Goal: Task Accomplishment & Management: Manage account settings

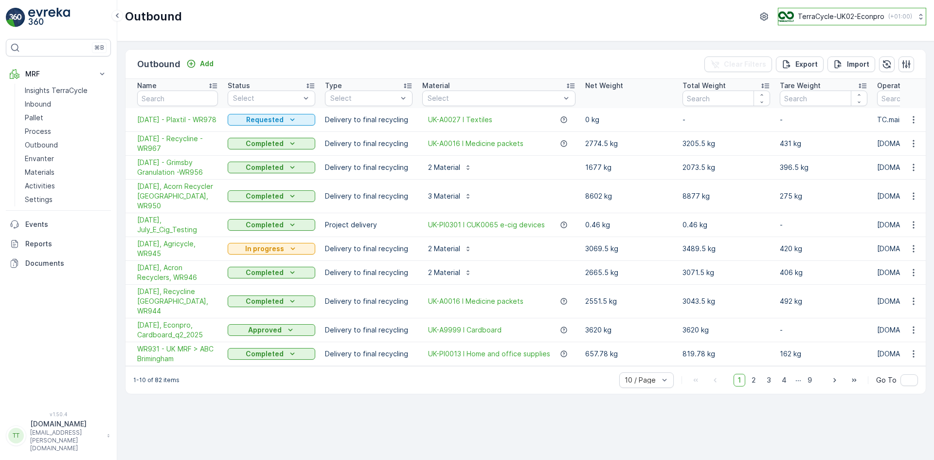
click at [824, 15] on p "TerraCycle-UK02-Econpro" at bounding box center [841, 17] width 87 height 10
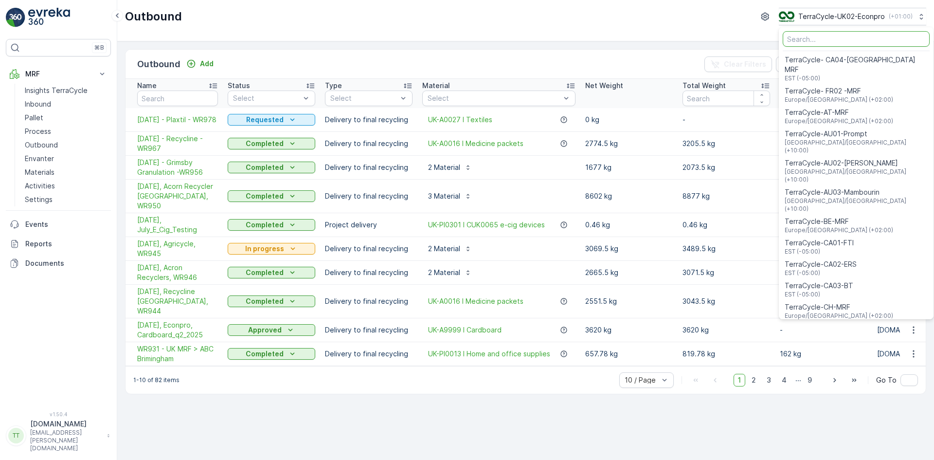
click at [810, 38] on input "Menu" at bounding box center [856, 39] width 147 height 16
click at [802, 38] on input "Menu" at bounding box center [856, 39] width 147 height 16
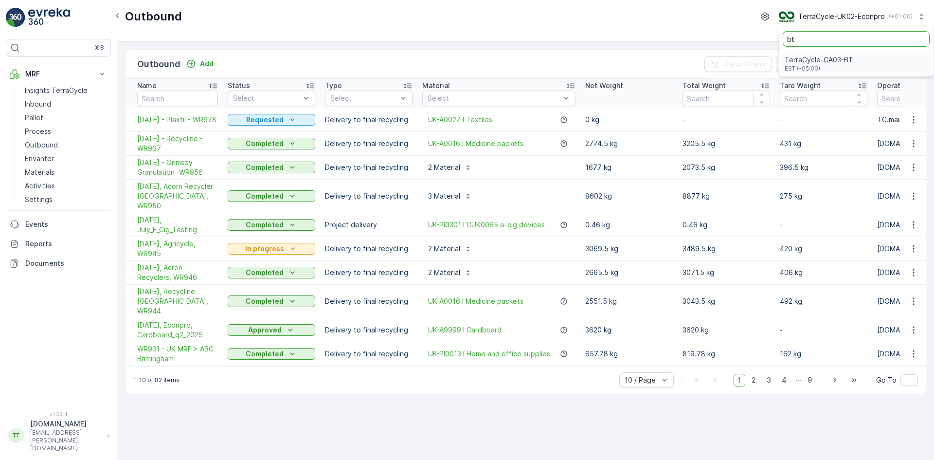
type input "bt"
click at [812, 70] on span "EST (-05:00)" at bounding box center [819, 69] width 69 height 8
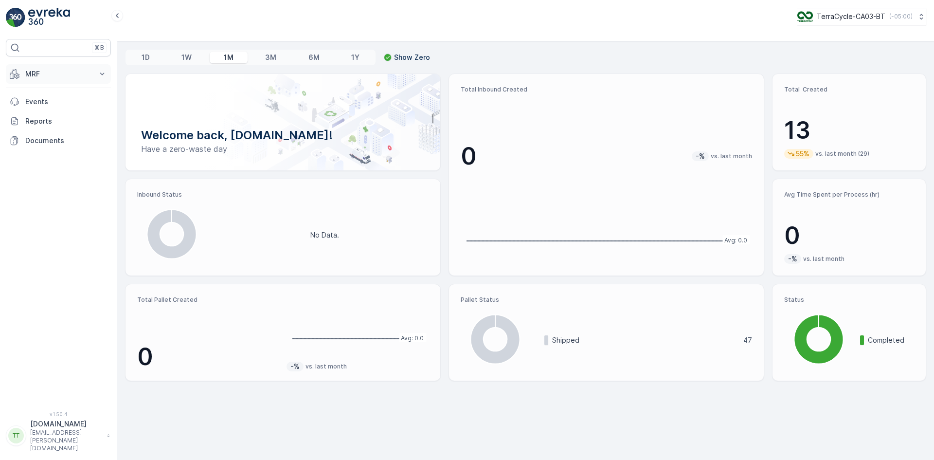
click at [74, 75] on p "MRF" at bounding box center [58, 74] width 66 height 10
click at [56, 143] on p "Outbound" at bounding box center [41, 145] width 33 height 10
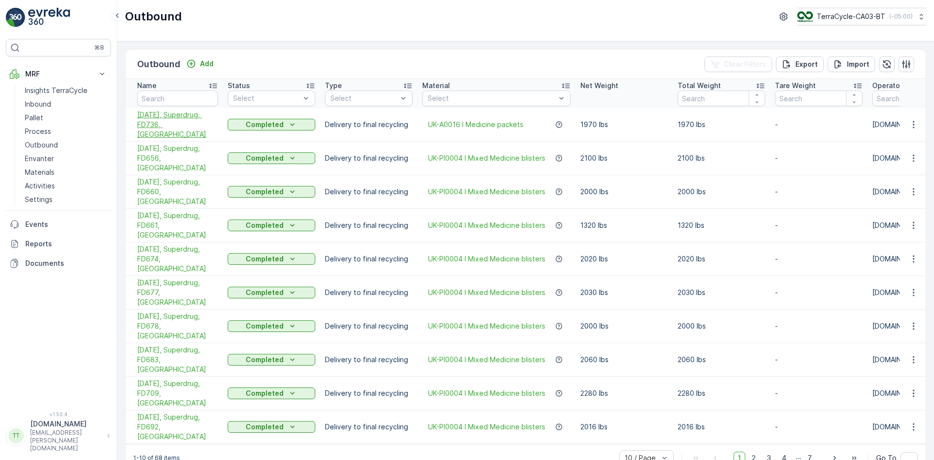
click at [170, 123] on span "[DATE], Superdrug, FD736, [GEOGRAPHIC_DATA]" at bounding box center [177, 124] width 81 height 29
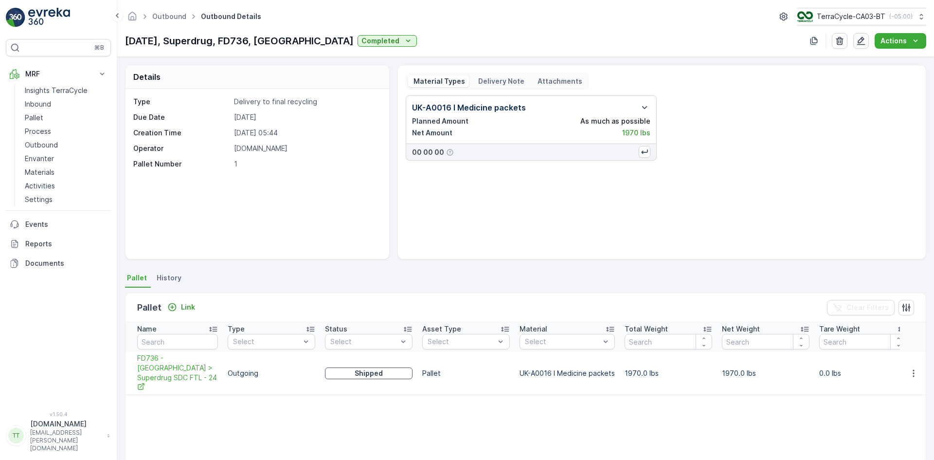
click at [865, 41] on icon "button" at bounding box center [861, 41] width 10 height 10
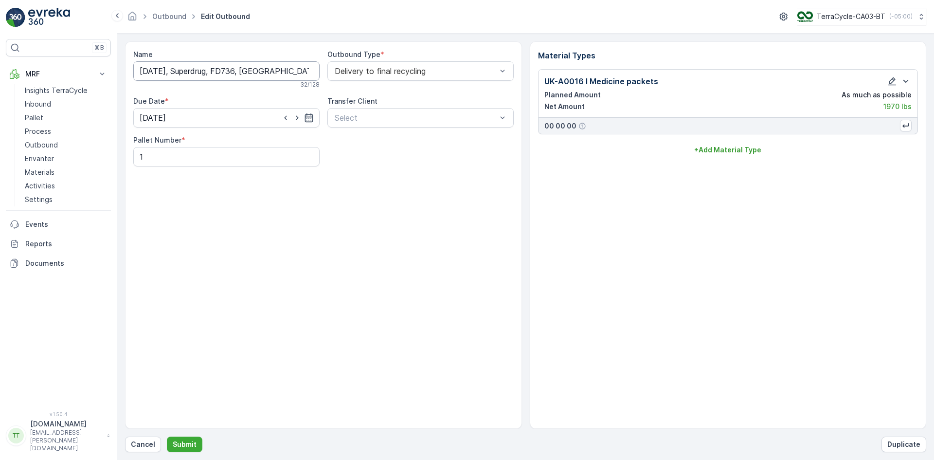
click at [203, 71] on input "28.08.2025, Superdrug, FD736, UK" at bounding box center [226, 70] width 186 height 19
click at [188, 70] on input "28.08.2025, Recyc-Line, FD736, UK" at bounding box center [226, 70] width 186 height 19
click at [194, 72] on input "28.08.2025, Recyc-Line, FD736, UK" at bounding box center [226, 70] width 186 height 19
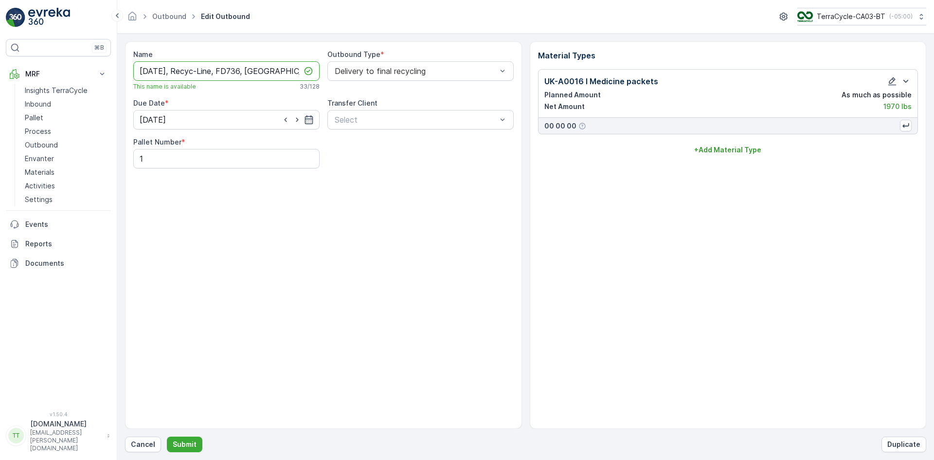
drag, startPoint x: 187, startPoint y: 71, endPoint x: 225, endPoint y: 70, distance: 37.5
click at [225, 70] on input "28.08.2025, Recyc-Line, FD736, UK" at bounding box center [226, 70] width 186 height 19
click at [151, 72] on input "28.08.2025, Recyc-Line, FD736, UK" at bounding box center [226, 70] width 186 height 19
click at [163, 69] on input "28/08.2025, Recyc-Line, FD736, UK" at bounding box center [226, 70] width 186 height 19
type input "08/28/2025, Recyc-Line, FD736, UK"
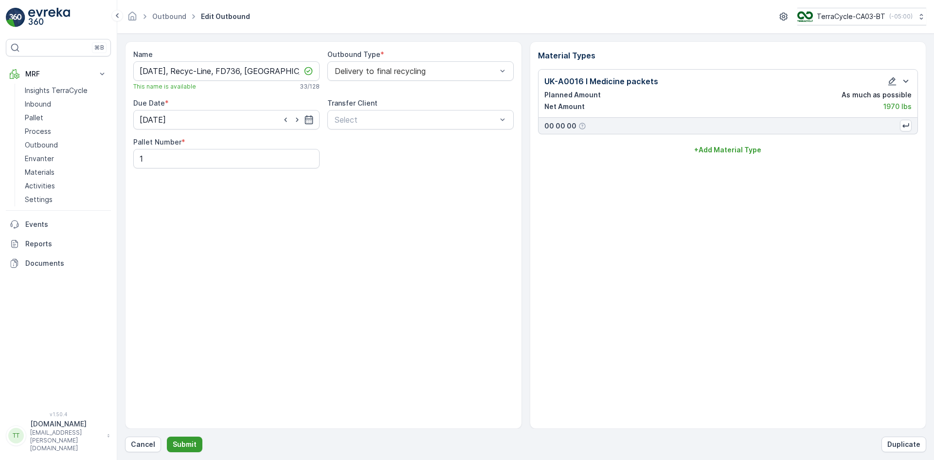
click at [191, 445] on p "Submit" at bounding box center [185, 444] width 24 height 10
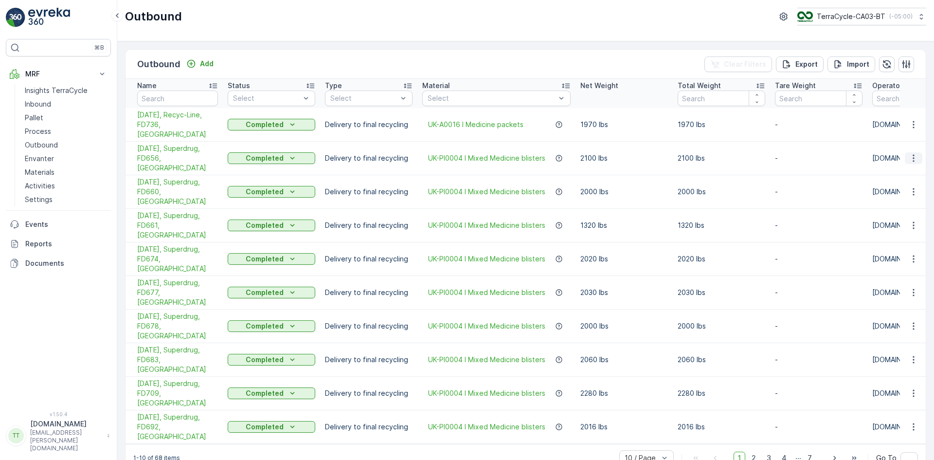
click at [912, 153] on icon "button" at bounding box center [914, 158] width 10 height 10
click at [881, 170] on span "Edit Outbound" at bounding box center [885, 172] width 48 height 10
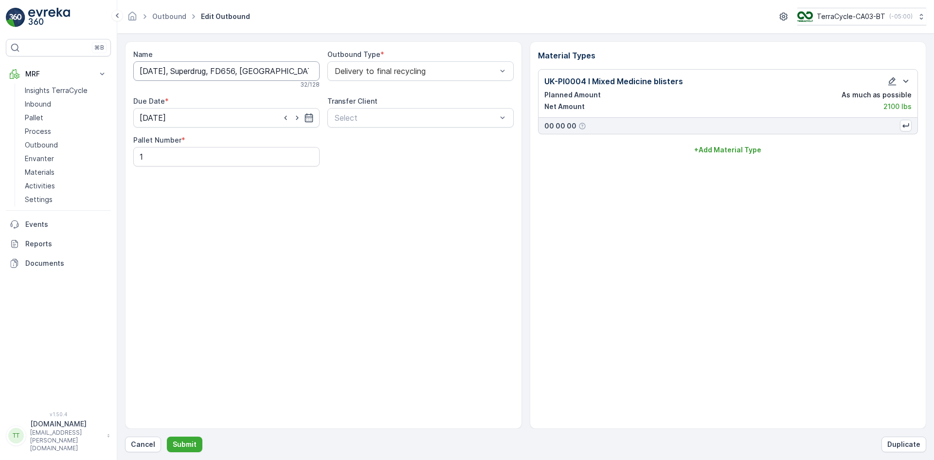
click at [198, 72] on input "06.05.2025, Superdrug, FD656, UK" at bounding box center [226, 70] width 186 height 19
paste input "Recyc-Line"
click at [161, 73] on input "06.05.2025, Recyc-Line, FD656, UK" at bounding box center [226, 70] width 186 height 19
type input "05/06/2025, Recyc-Line, FD656, UK"
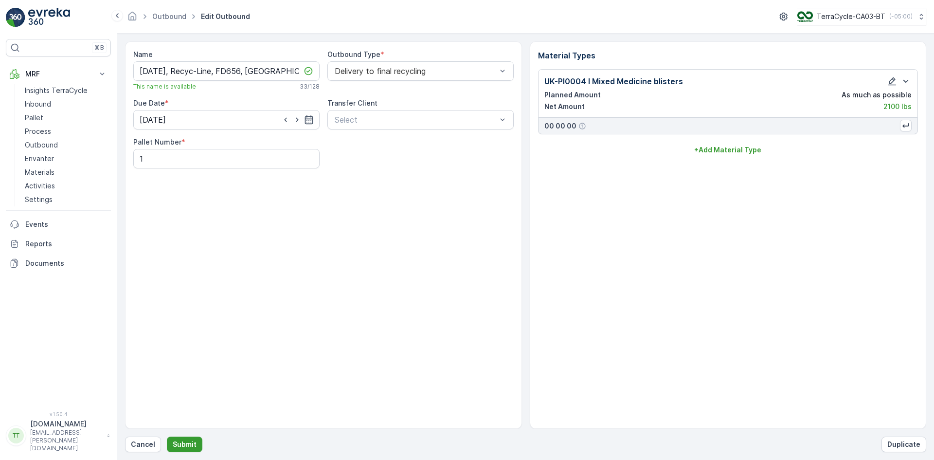
click at [191, 440] on p "Submit" at bounding box center [185, 444] width 24 height 10
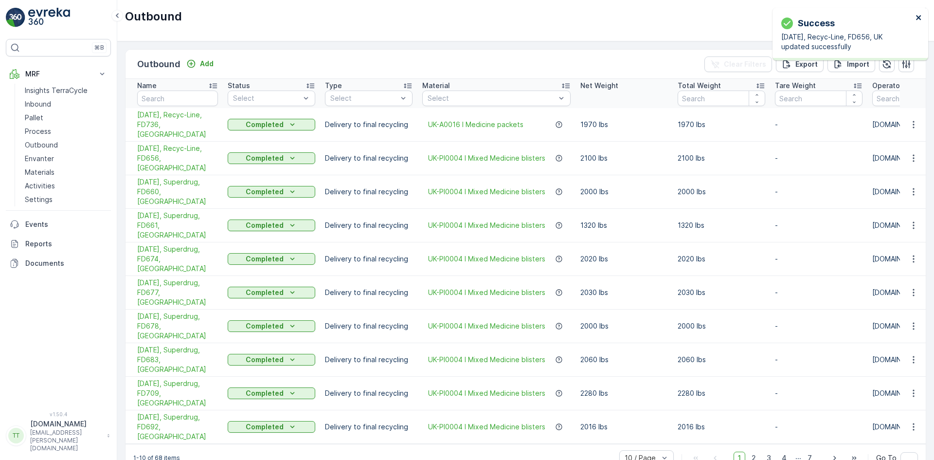
click at [920, 17] on icon "close" at bounding box center [918, 17] width 5 height 5
click at [912, 187] on icon "button" at bounding box center [914, 192] width 10 height 10
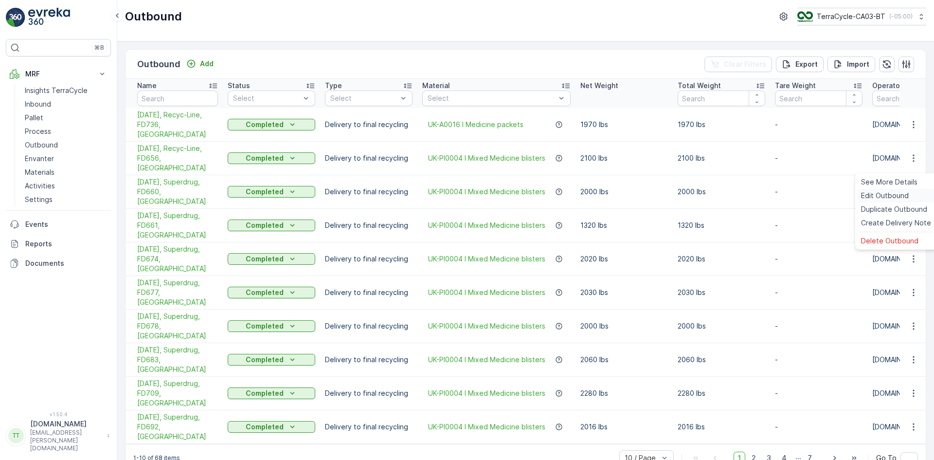
click at [887, 191] on span "Edit Outbound" at bounding box center [885, 196] width 48 height 10
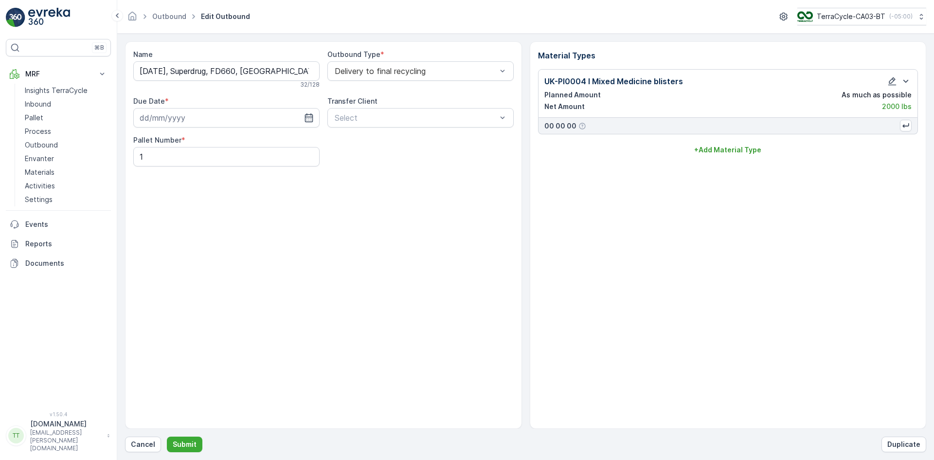
type input "19.05.2025"
click at [206, 69] on input "19.05.2025, Superdrug, FD660, UK" at bounding box center [226, 70] width 186 height 19
paste input "Recyc-Line"
click at [146, 72] on input "19.05.2025, Recyc-Line, FD660, UK" at bounding box center [226, 70] width 186 height 19
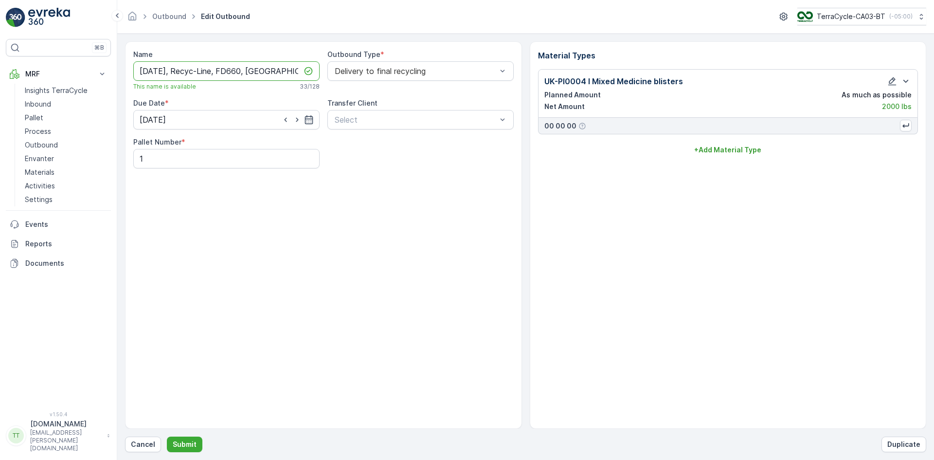
click at [209, 70] on input "[DATE], Recyc-Line, FD660, [GEOGRAPHIC_DATA]" at bounding box center [226, 70] width 186 height 19
type input "[DATE], Recyc-Line, FD660, [GEOGRAPHIC_DATA]"
click at [205, 226] on div "Name 05/19/2025, Recyc-Line, FD660, UK This name is available 33 / 128 Outbound…" at bounding box center [323, 234] width 397 height 387
click at [189, 443] on p "Submit" at bounding box center [185, 444] width 24 height 10
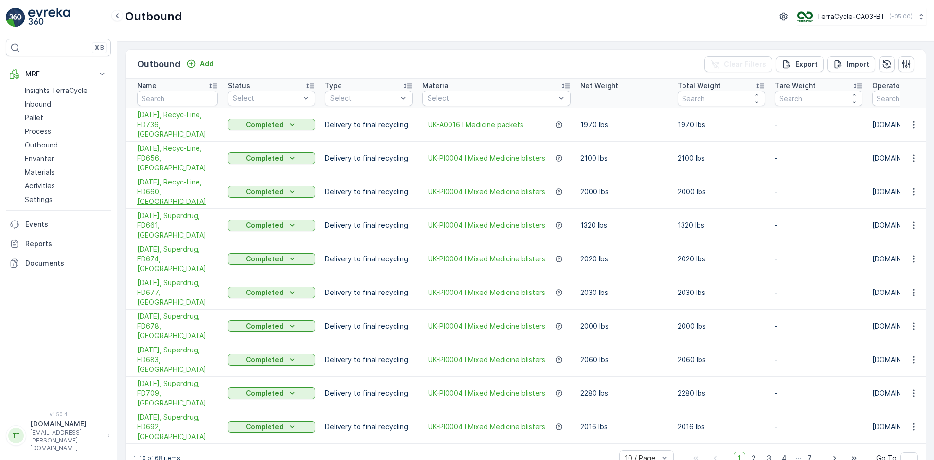
click at [179, 177] on span "[DATE], Recyc-Line, FD660, [GEOGRAPHIC_DATA]" at bounding box center [177, 191] width 81 height 29
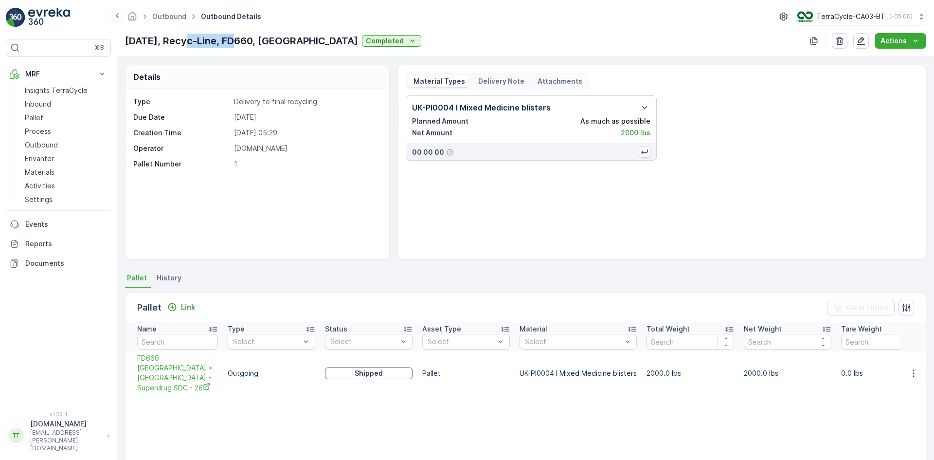
drag, startPoint x: 186, startPoint y: 38, endPoint x: 236, endPoint y: 40, distance: 50.2
click at [236, 40] on p "[DATE], Recyc-Line, FD660, [GEOGRAPHIC_DATA]" at bounding box center [241, 41] width 233 height 15
copy p "Recyc-Line"
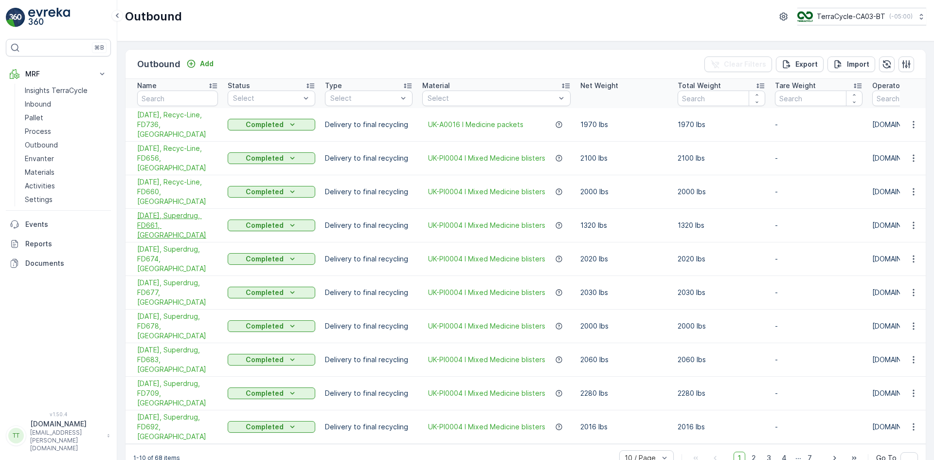
click at [196, 211] on span "12.05.2025, Superdrug, FD661, UK" at bounding box center [177, 225] width 81 height 29
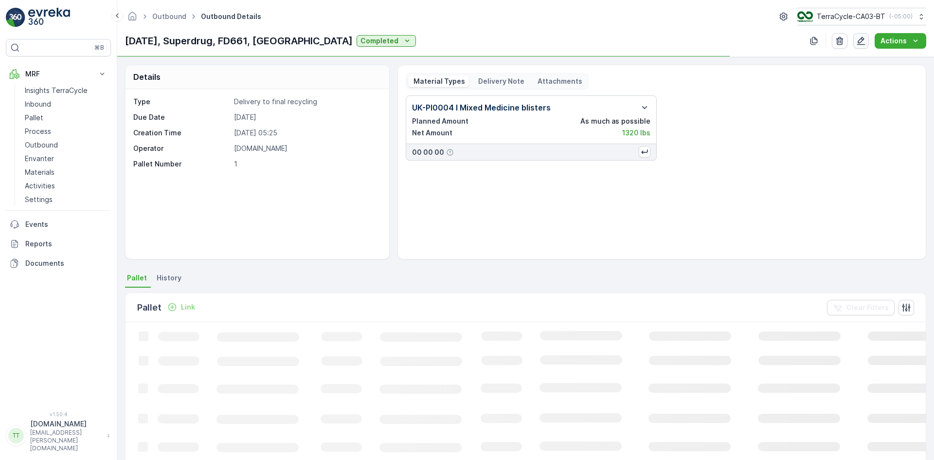
click at [863, 38] on icon "button" at bounding box center [861, 41] width 8 height 8
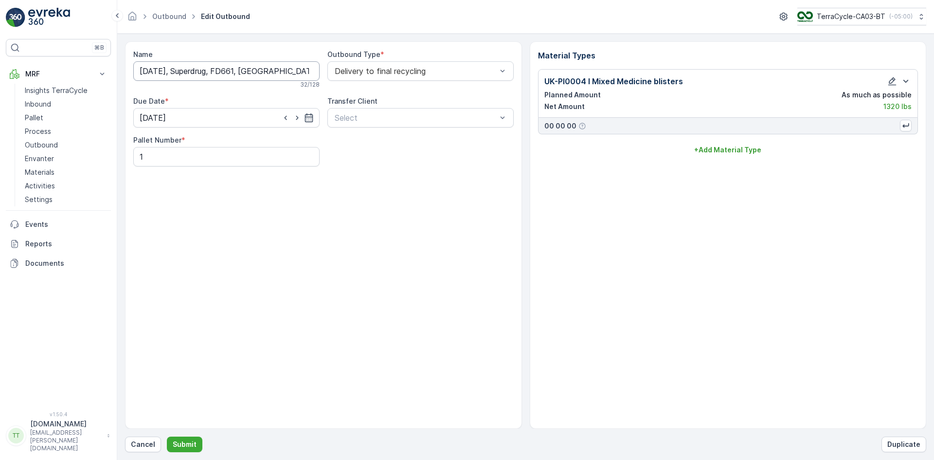
click at [201, 72] on input "12.05.2025, Superdrug, FD661, UK" at bounding box center [226, 70] width 186 height 19
paste input "Recyc-Line"
drag, startPoint x: 161, startPoint y: 71, endPoint x: 148, endPoint y: 69, distance: 12.8
click at [148, 69] on input "12.05.2025, Recyc-Line, FD661, UK" at bounding box center [226, 70] width 186 height 19
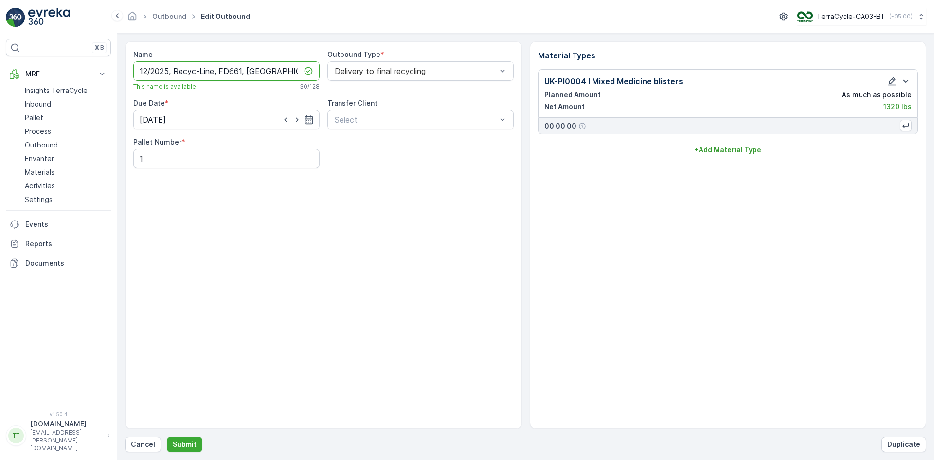
click at [140, 70] on input "12/2025, Recyc-Line, FD661, UK" at bounding box center [226, 70] width 186 height 19
type input "[DATE], Recyc-Line, FD661, [GEOGRAPHIC_DATA]"
click at [188, 442] on p "Submit" at bounding box center [185, 444] width 24 height 10
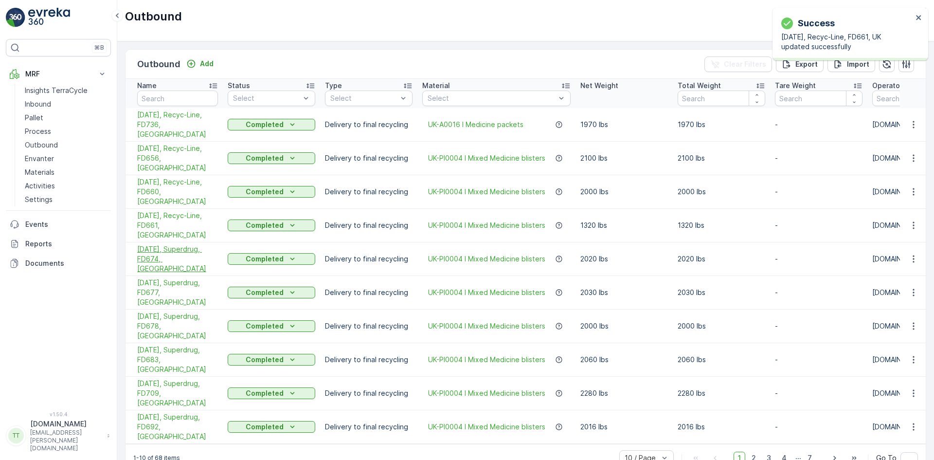
click at [157, 244] on span "02.06.2025, Superdrug, FD674, UK" at bounding box center [177, 258] width 81 height 29
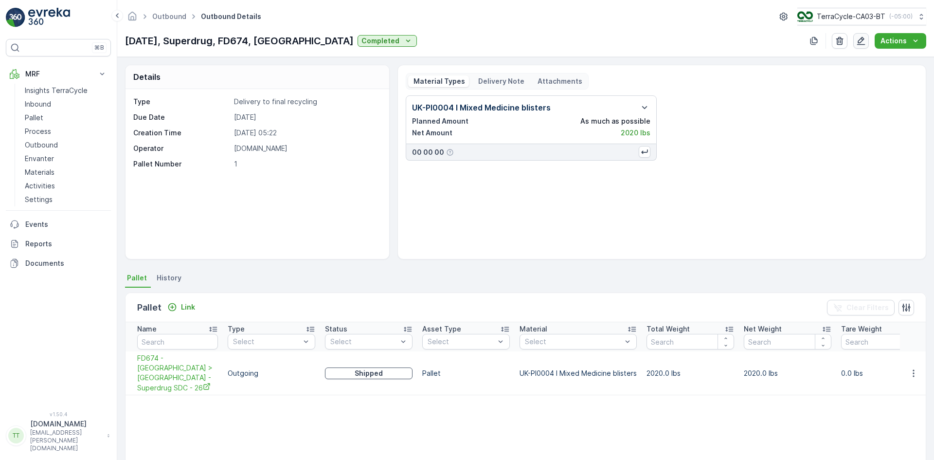
click at [866, 40] on icon "button" at bounding box center [861, 41] width 10 height 10
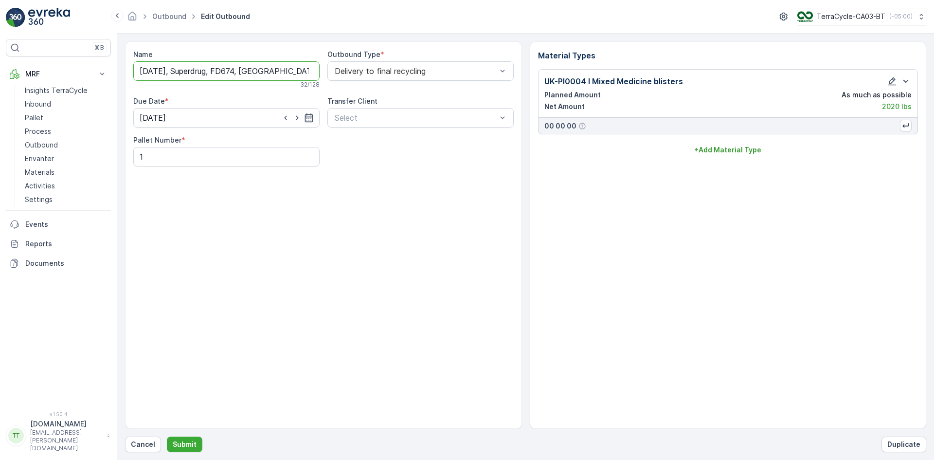
click at [210, 70] on input "02.06.2025, Superdrug, FD674, UK" at bounding box center [226, 70] width 186 height 19
paste input "Recyc-Line"
click at [161, 70] on input "02.06.2025, Recyc-Line, FD674, UK" at bounding box center [226, 70] width 186 height 19
type input "[DATE], Recyc-Line, FD674, [GEOGRAPHIC_DATA]"
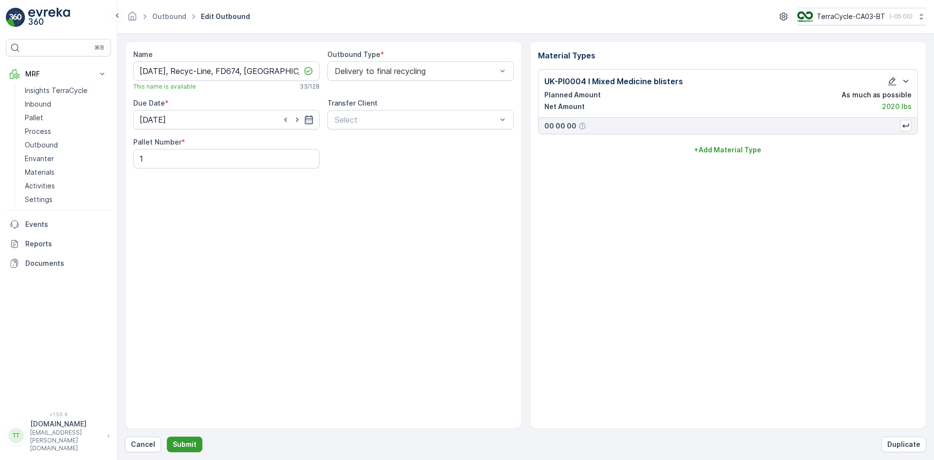
click at [189, 443] on p "Submit" at bounding box center [185, 444] width 24 height 10
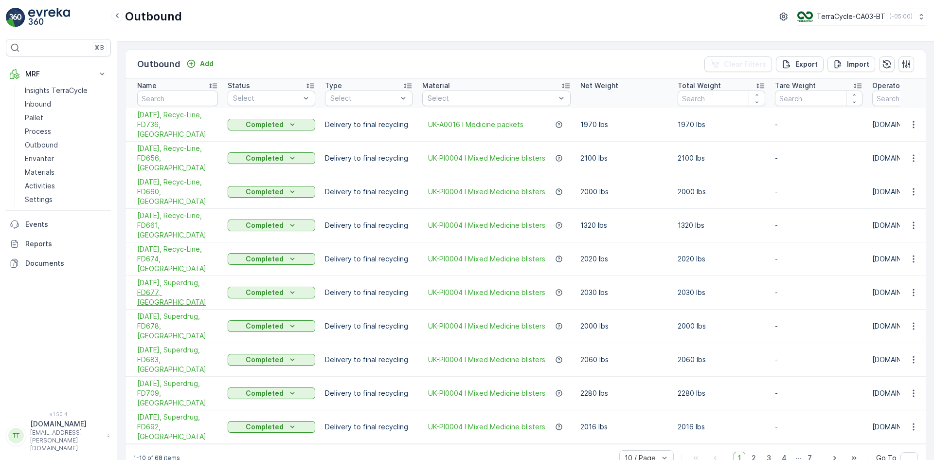
click at [168, 278] on span "09.06.2025, Superdrug, FD677, UK" at bounding box center [177, 292] width 81 height 29
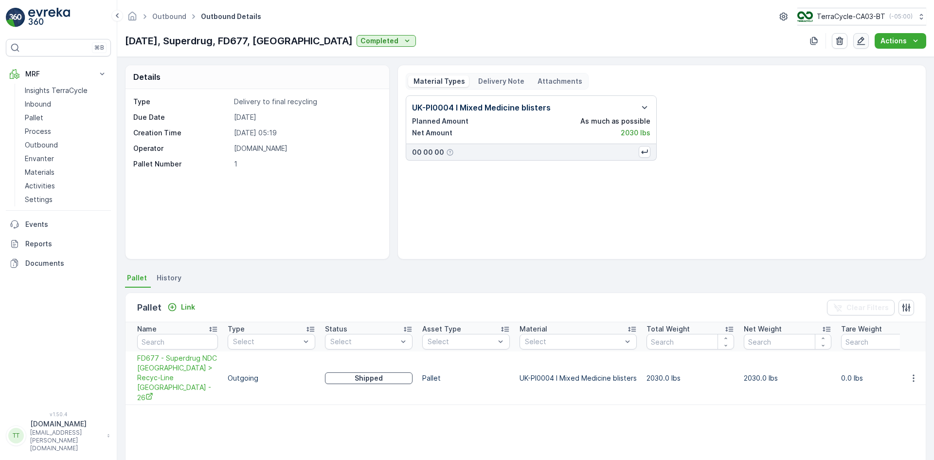
click at [864, 37] on icon "button" at bounding box center [861, 41] width 10 height 10
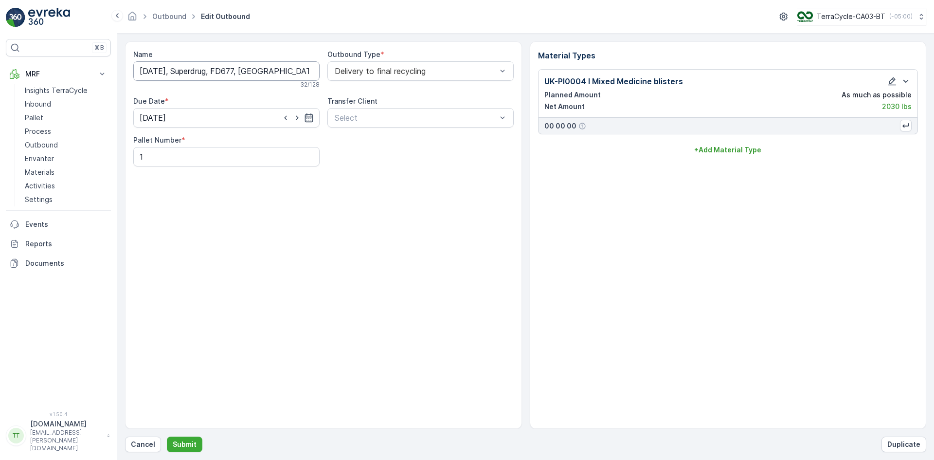
click at [197, 71] on input "09.06.2025, Superdrug, FD677, UK" at bounding box center [226, 70] width 186 height 19
paste input "Recyc-Line"
drag, startPoint x: 162, startPoint y: 70, endPoint x: 155, endPoint y: 74, distance: 8.8
click at [155, 74] on input "09.06.2025, Recyc-Line, FD677, UK" at bounding box center [226, 70] width 186 height 19
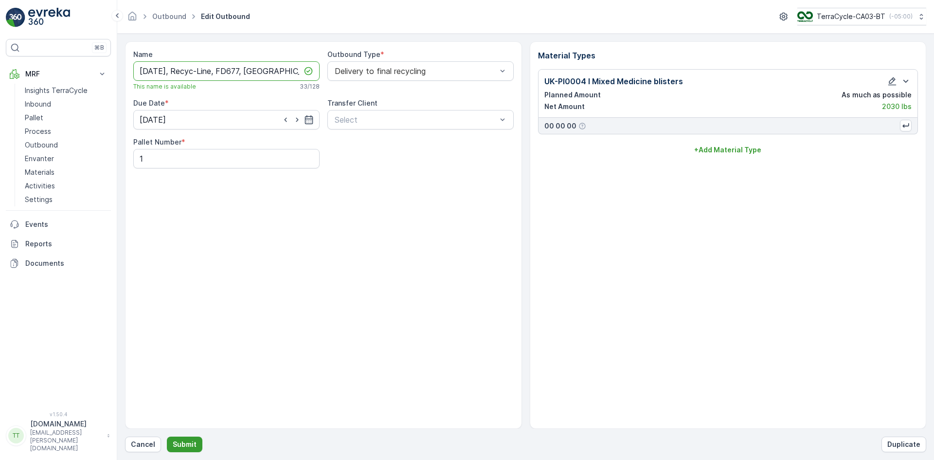
type input "[DATE], Recyc-Line, FD677, [GEOGRAPHIC_DATA]"
click at [186, 443] on p "Submit" at bounding box center [185, 444] width 24 height 10
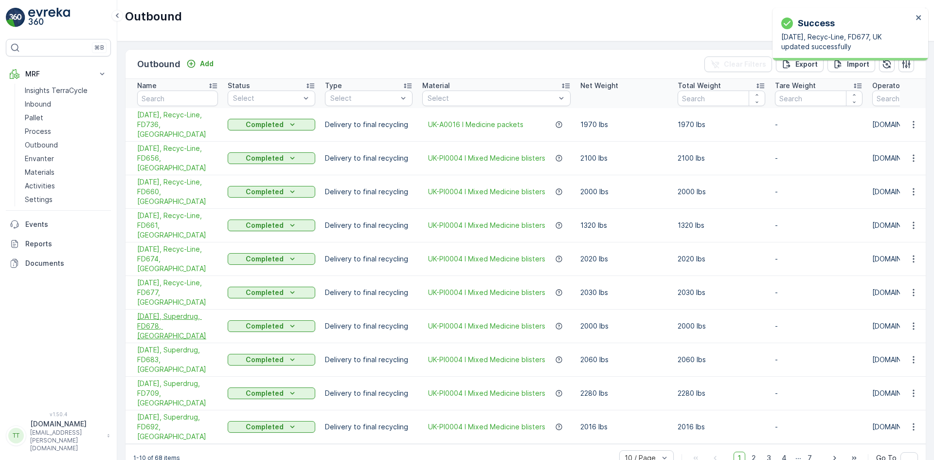
click at [180, 311] on span "12.06.2025, Superdrug, FD678, UK" at bounding box center [177, 325] width 81 height 29
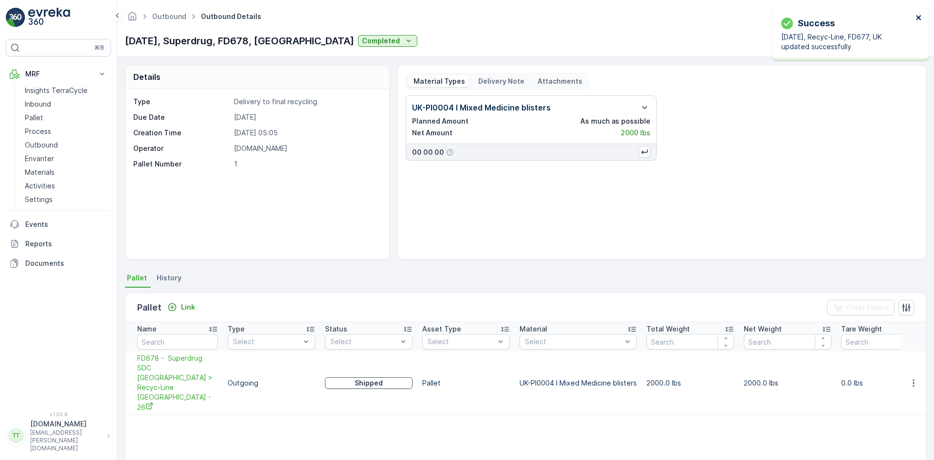
click at [918, 16] on icon "close" at bounding box center [918, 18] width 7 height 8
click at [860, 40] on icon "button" at bounding box center [861, 41] width 8 height 8
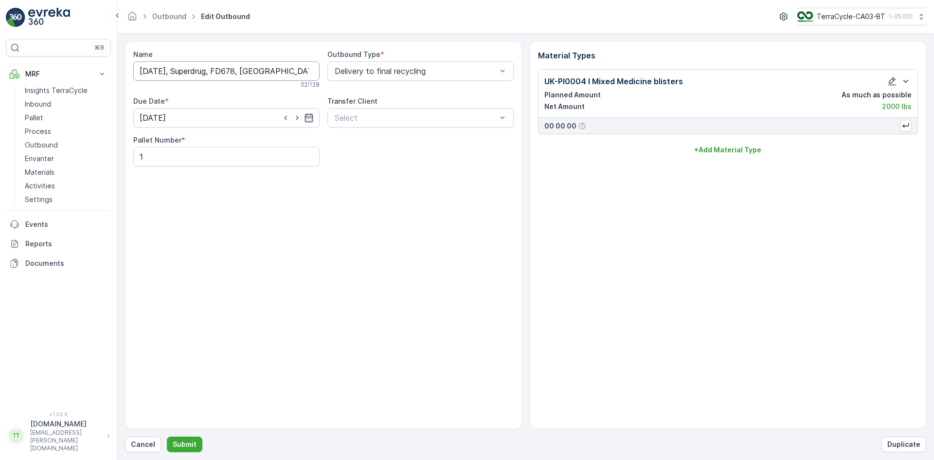
click at [200, 71] on input "12.06.2025, Superdrug, FD678, UK" at bounding box center [226, 70] width 186 height 19
paste input "Recyc-Line"
click at [161, 71] on input "12.06.2025, Recyc-Line, FD678, UK" at bounding box center [226, 70] width 186 height 19
type input "06/12/2025, Recyc-Line, FD678, UK"
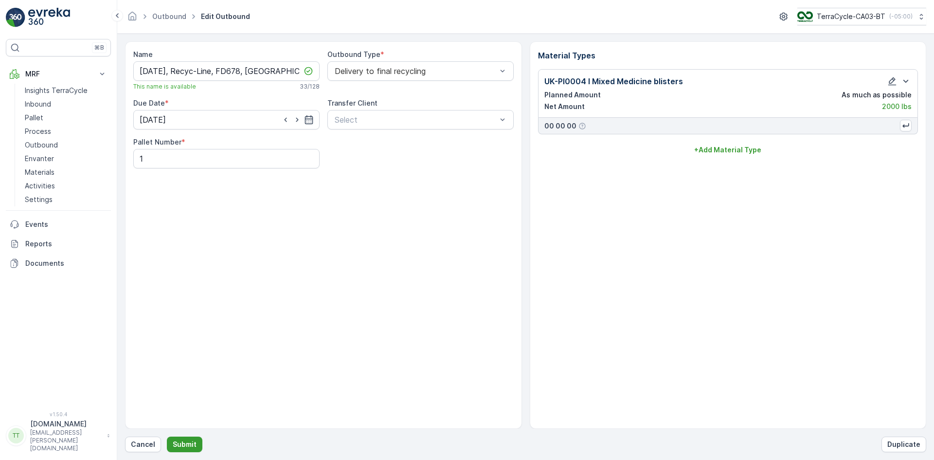
click at [183, 444] on p "Submit" at bounding box center [185, 444] width 24 height 10
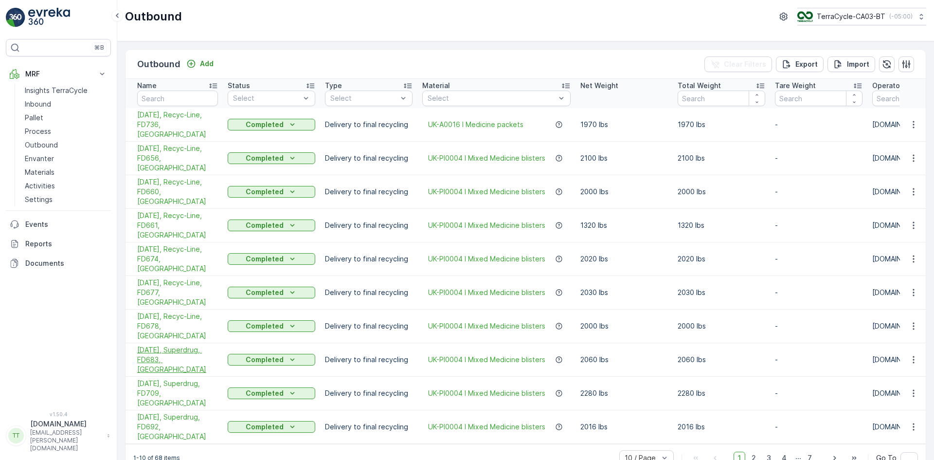
click at [160, 345] on span "18.06.2025, Superdrug, FD683, UK" at bounding box center [177, 359] width 81 height 29
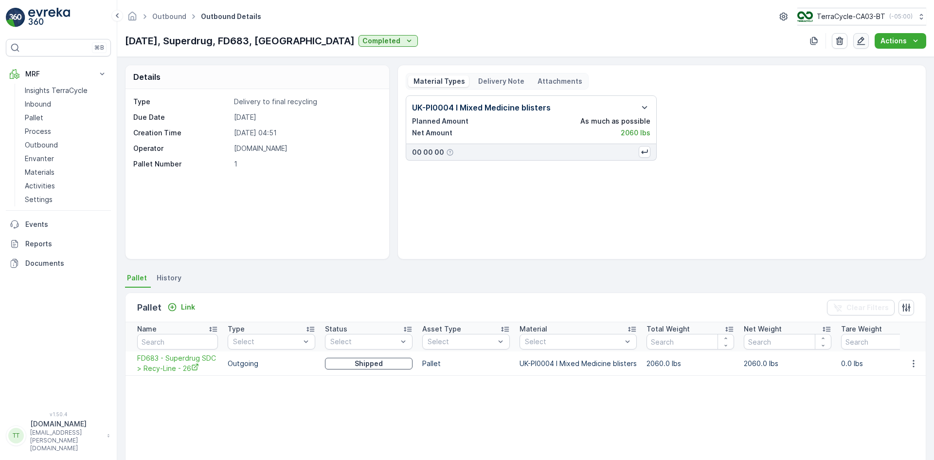
click at [860, 40] on icon "button" at bounding box center [861, 41] width 8 height 8
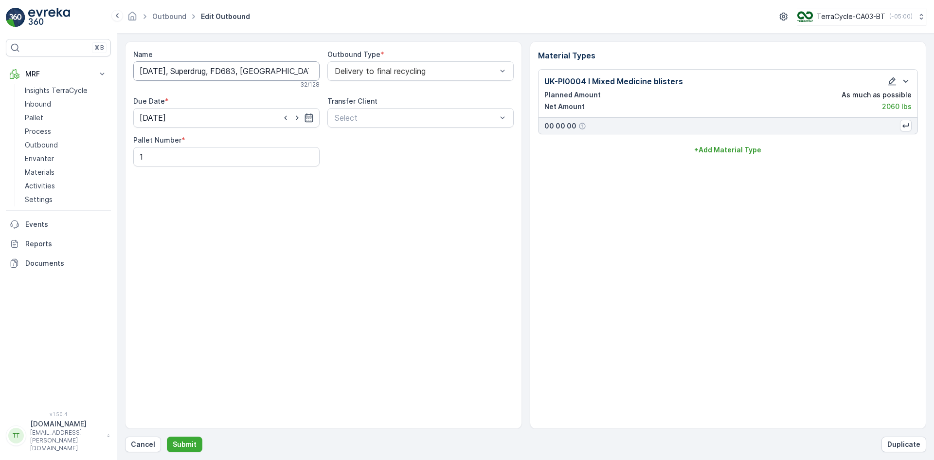
click at [200, 72] on input "18.06.2025, Superdrug, FD683, UK" at bounding box center [226, 70] width 186 height 19
paste input "Recyc-Line"
click at [159, 69] on input "18.06.2025, Recyc-Line, FD683, UK" at bounding box center [226, 70] width 186 height 19
type input "06/18/2025, Recyc-Line, FD683, UK"
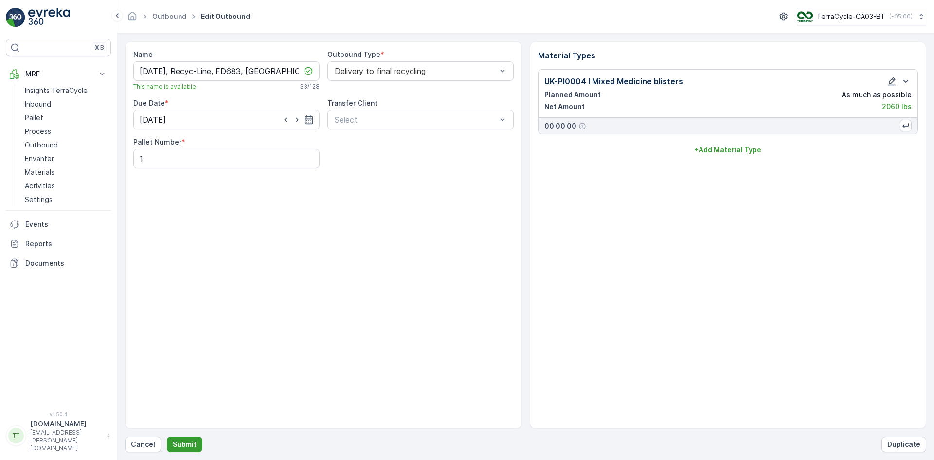
click at [190, 441] on p "Submit" at bounding box center [185, 444] width 24 height 10
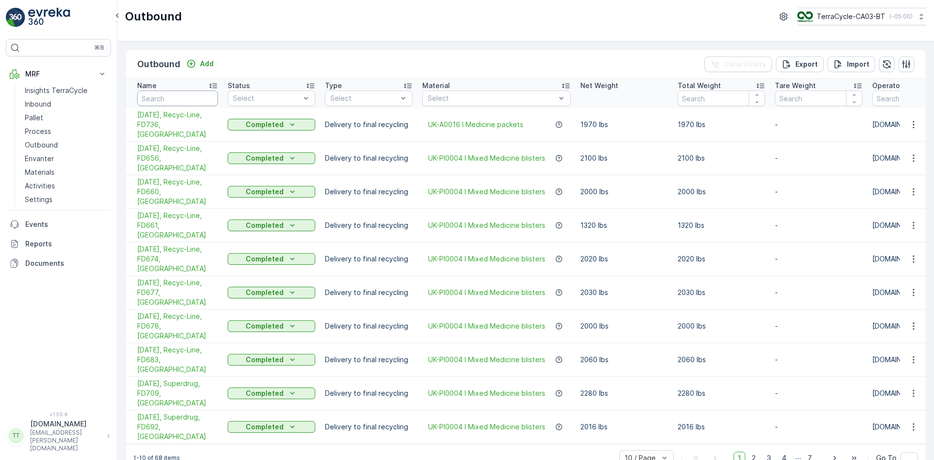
click at [172, 94] on input "text" at bounding box center [177, 98] width 81 height 16
type input "Super"
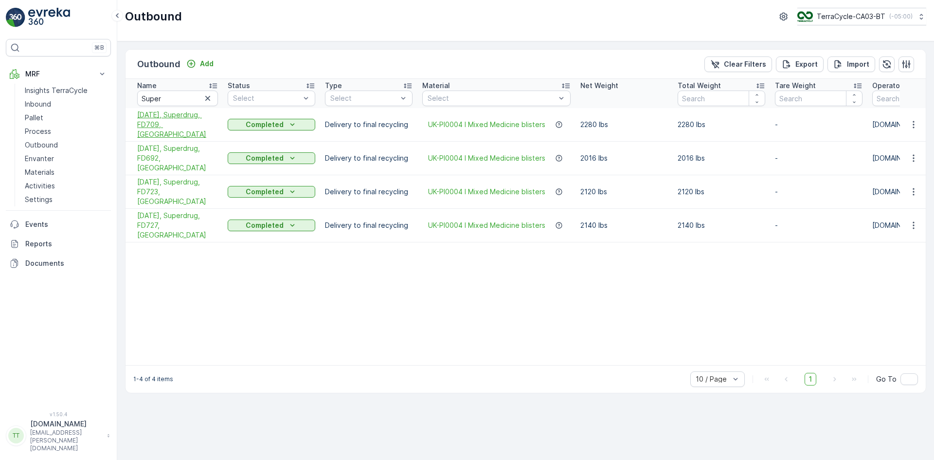
click at [154, 124] on span "15.07.2025, Superdrug, FD709, UK" at bounding box center [177, 124] width 81 height 29
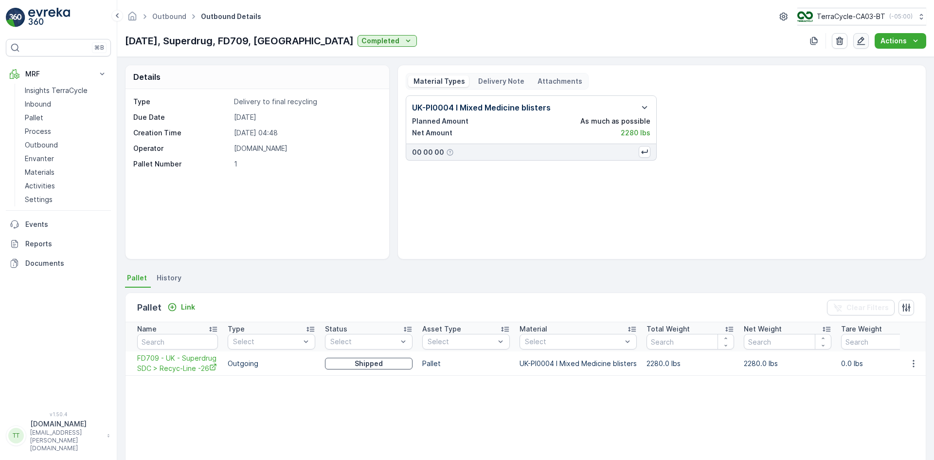
click at [865, 39] on icon "button" at bounding box center [861, 41] width 8 height 8
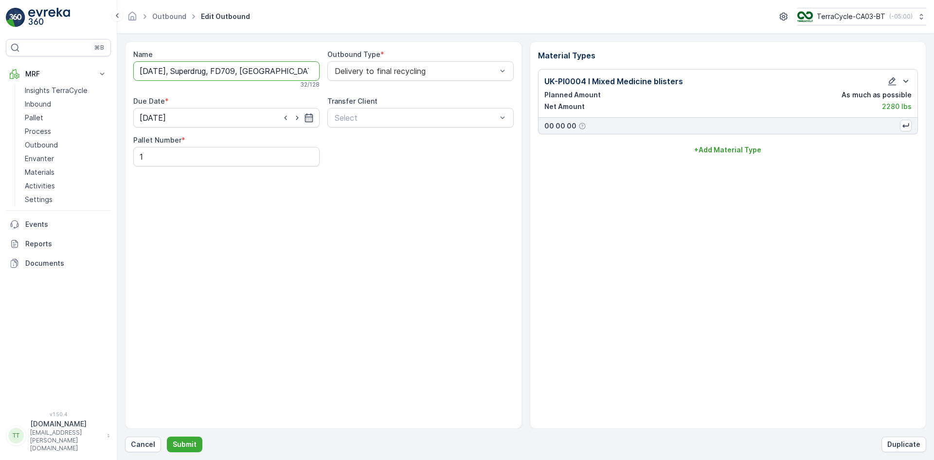
click at [207, 72] on input "15.07.2025, Superdrug, FD709, UK" at bounding box center [226, 70] width 186 height 19
paste input "Recyc-Line"
click at [160, 70] on input "15.07.2025, Recyc-Line, FD709, UK" at bounding box center [226, 70] width 186 height 19
click at [142, 73] on input "15/2025, Recyc-Line, FD709, UK" at bounding box center [226, 70] width 186 height 19
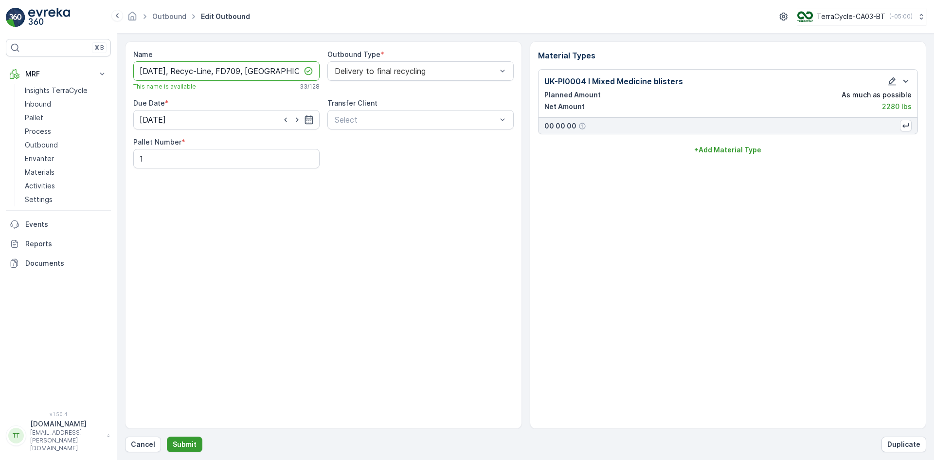
type input "07/15/2025, Recyc-Line, FD709, UK"
click at [189, 443] on p "Submit" at bounding box center [185, 444] width 24 height 10
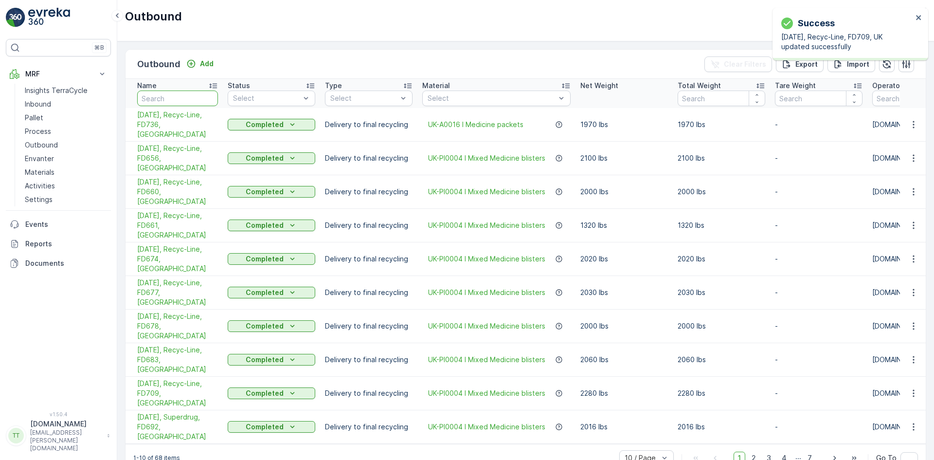
click at [167, 101] on input "text" at bounding box center [177, 98] width 81 height 16
type input "supe"
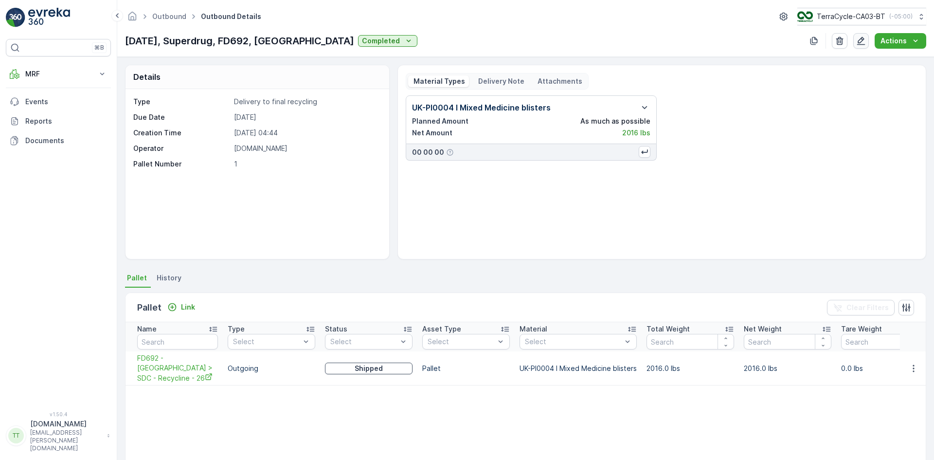
click at [862, 39] on icon "button" at bounding box center [861, 41] width 10 height 10
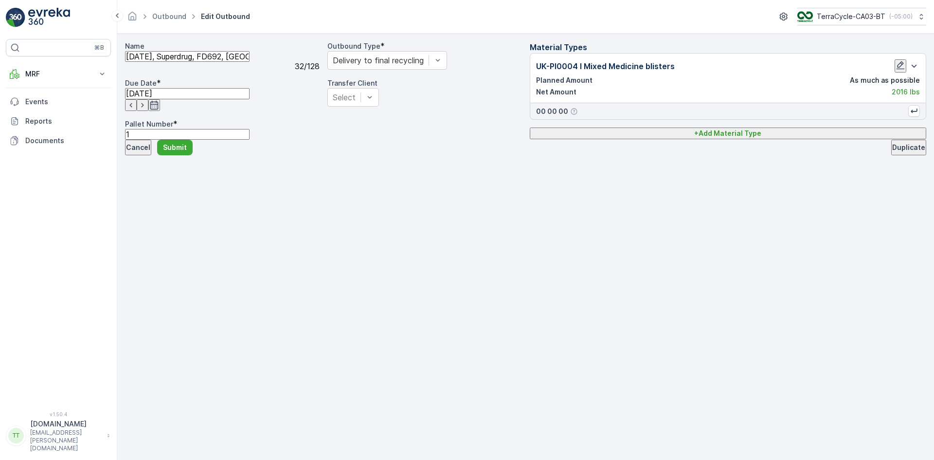
click at [205, 62] on input "[DATE], Superdrug, FD692, [GEOGRAPHIC_DATA]" at bounding box center [187, 56] width 125 height 11
paste input "Recyc-Line"
click at [159, 62] on input "07.07.2025, Recyc-Line, FD692, UK" at bounding box center [187, 56] width 125 height 11
click at [229, 62] on input "07/07/2025, Recyc-Line, FD692, UK" at bounding box center [187, 56] width 125 height 11
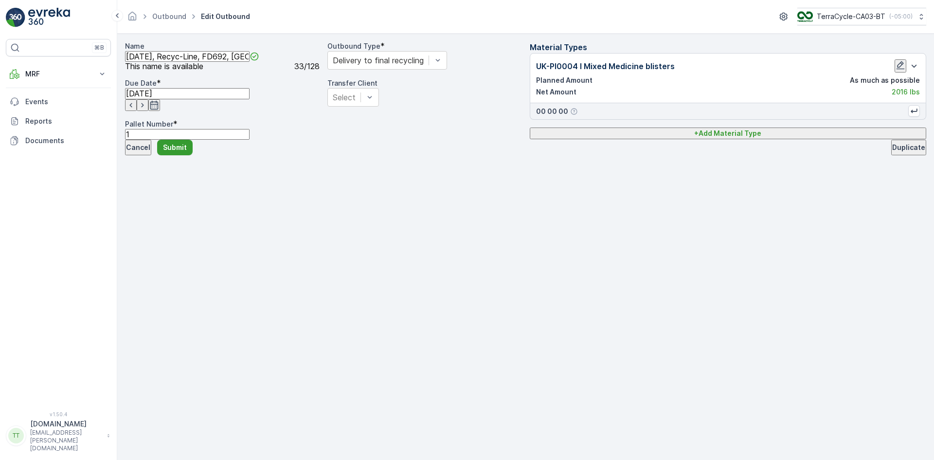
type input "07/07/2025, Recyc-Line, FD692, UK"
click at [187, 152] on p "Submit" at bounding box center [175, 148] width 24 height 10
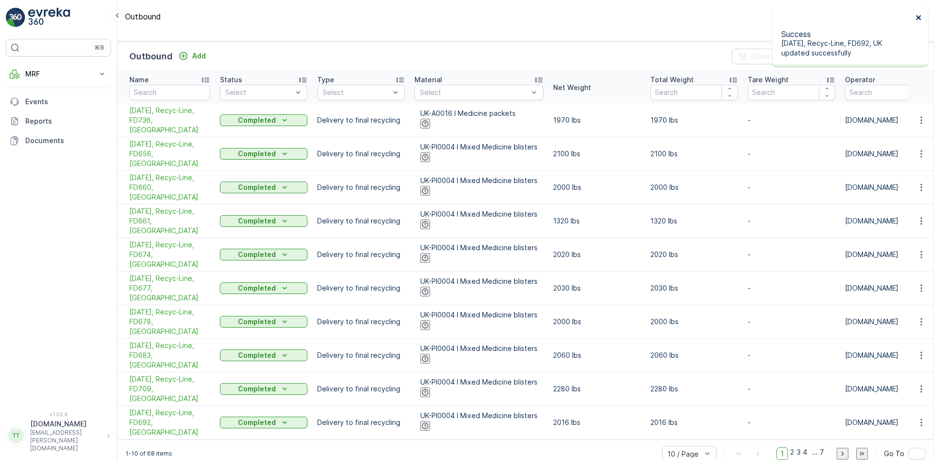
click at [920, 17] on icon "close" at bounding box center [918, 18] width 7 height 8
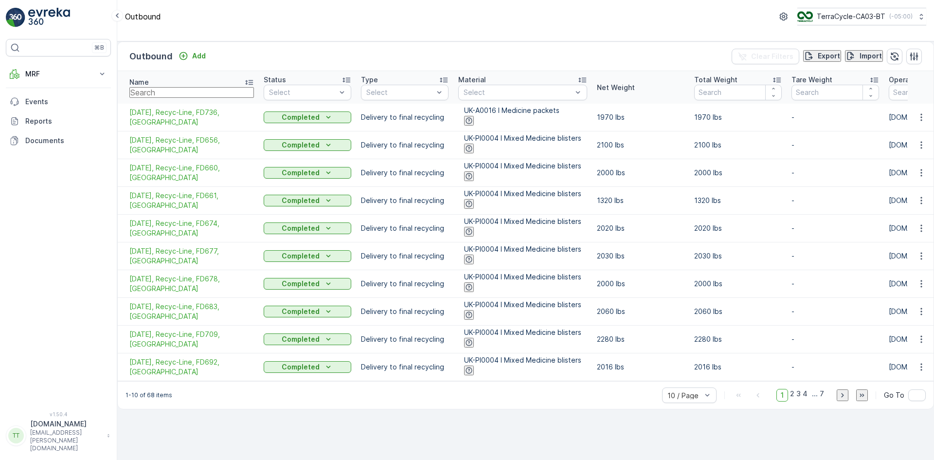
click at [172, 98] on input "text" at bounding box center [191, 92] width 125 height 11
type input "sup"
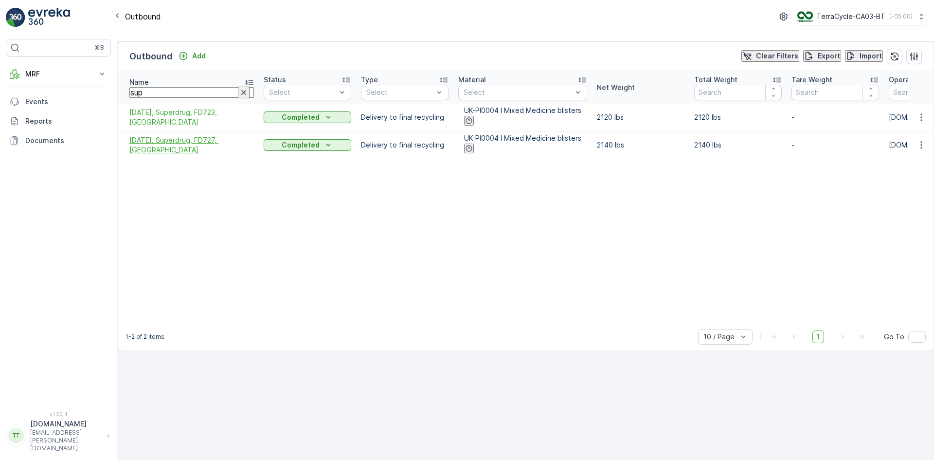
click at [165, 145] on span "06.08.2025, Superdrug, FD727, UK" at bounding box center [191, 144] width 125 height 19
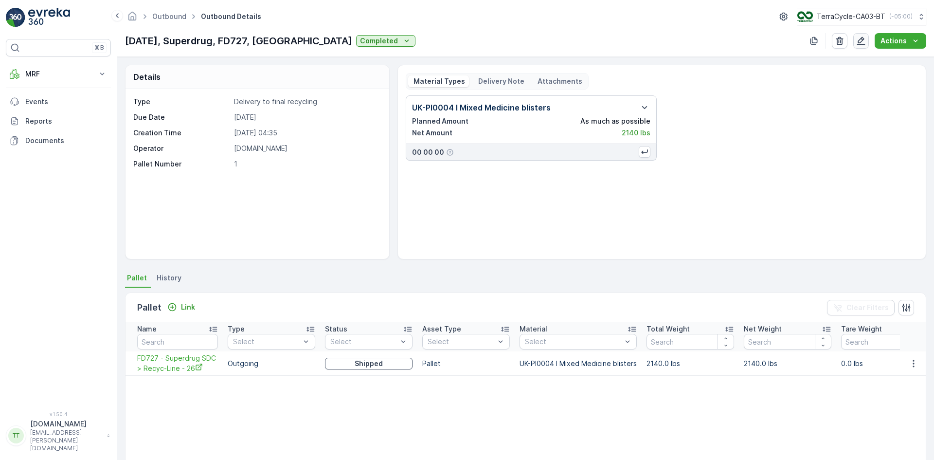
click at [860, 39] on icon "button" at bounding box center [861, 41] width 10 height 10
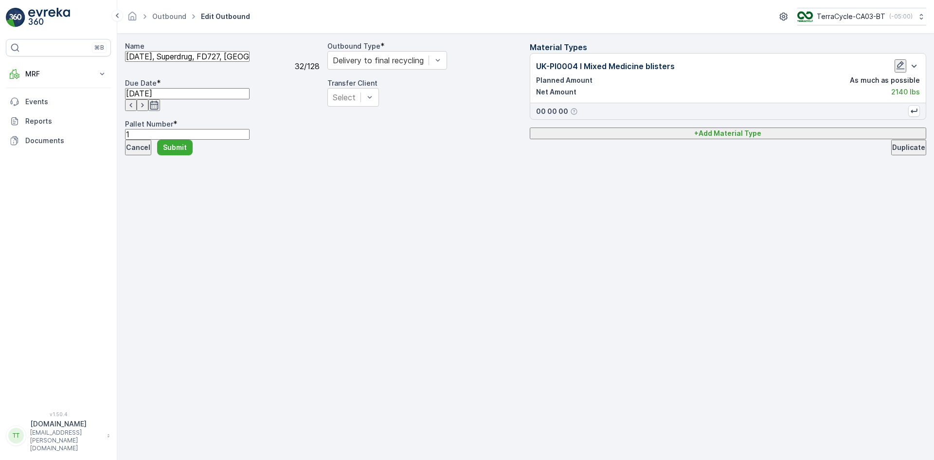
click at [233, 62] on input "06.08.2025, Superdrug, FD727, UK" at bounding box center [187, 56] width 125 height 11
click at [198, 62] on input "06.08.2025, Superdrug, FD727, UK" at bounding box center [187, 56] width 125 height 11
paste input "Date (mm/dd/yy), Processor name, Reference/BOL Number, Country 2 letter referen…"
click at [198, 62] on input "06.08.2025, Superdrug, FD727, UK" at bounding box center [187, 56] width 125 height 11
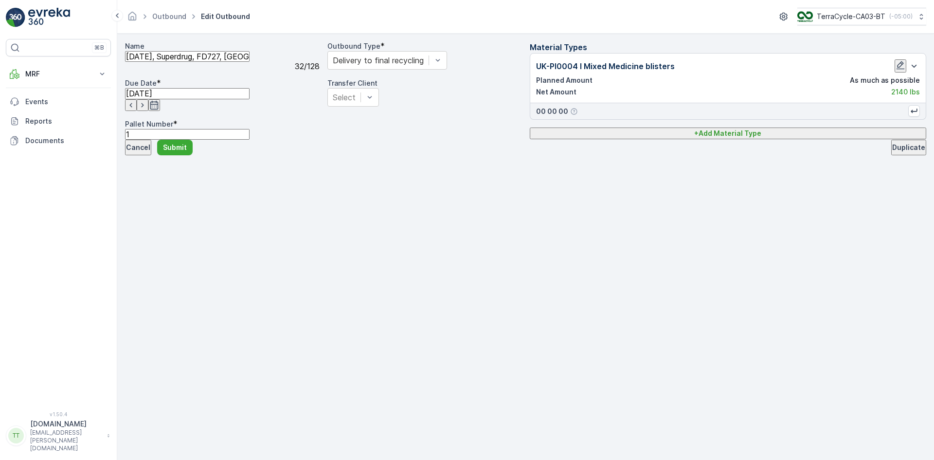
click at [198, 62] on input "06.08.2025, Superdrug, FD727, UK" at bounding box center [187, 56] width 125 height 11
click at [199, 62] on input "06.08.2025, Superdrug, FD727, UK" at bounding box center [187, 56] width 125 height 11
paste input "Recyc-Line"
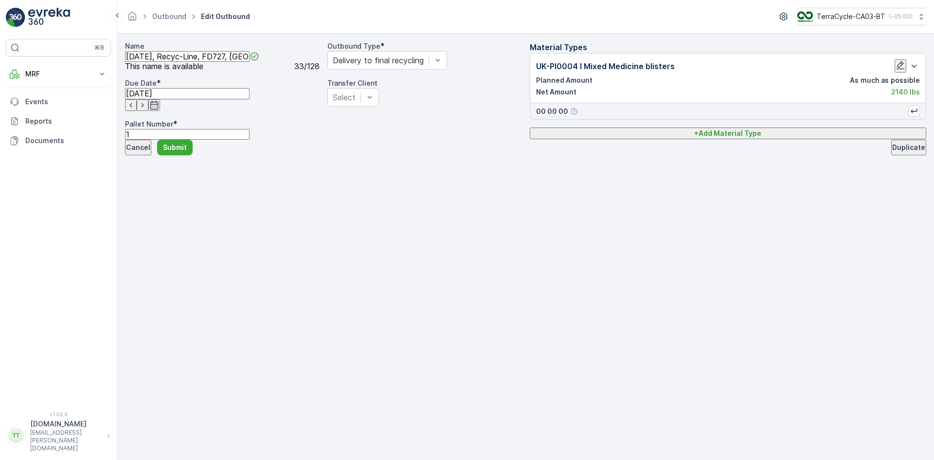
click at [161, 62] on input "06.08.2025, Recyc-Line, FD727, UK" at bounding box center [187, 56] width 125 height 11
type input "08/06/2025, Recyc-Line, FD727, UK"
click at [180, 152] on p "Submit" at bounding box center [175, 148] width 24 height 10
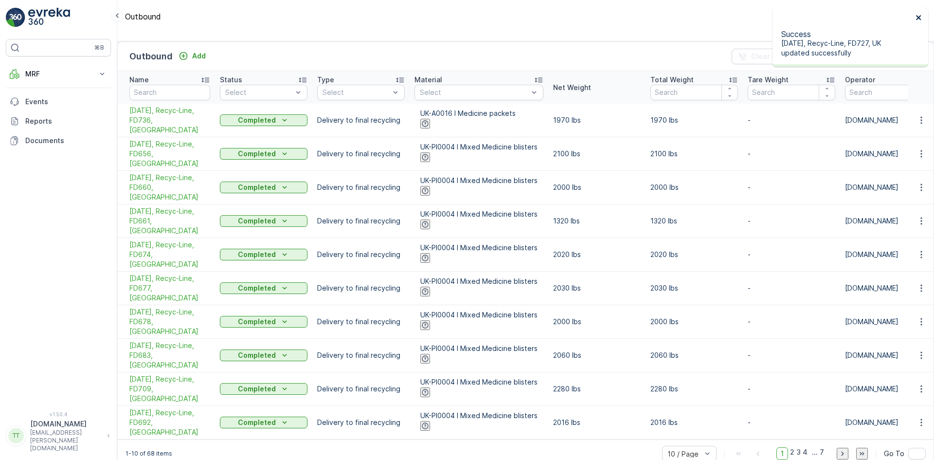
click at [917, 17] on icon "close" at bounding box center [918, 17] width 5 height 5
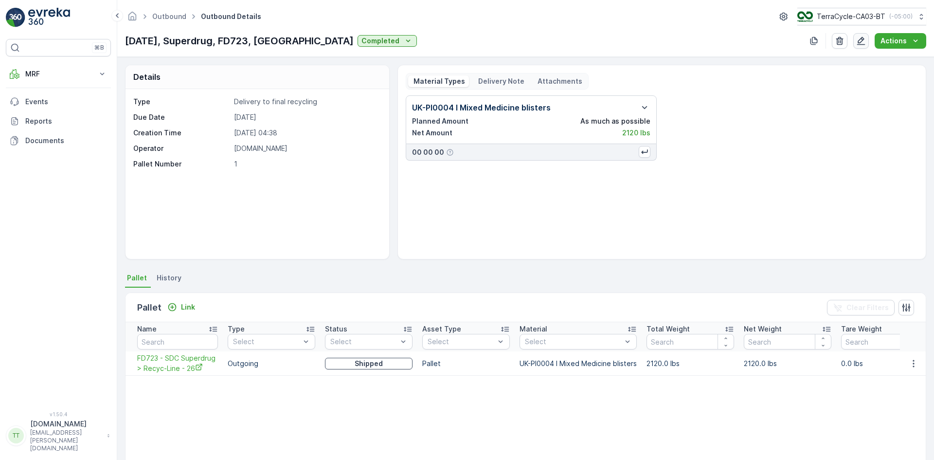
click at [861, 42] on icon "button" at bounding box center [861, 41] width 8 height 8
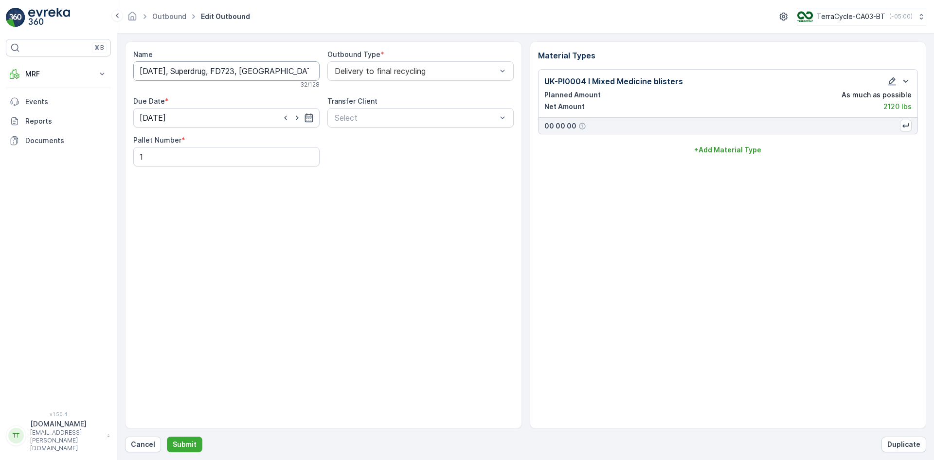
click at [205, 73] on input "30.07.2025, Superdrug, FD723, UK" at bounding box center [226, 70] width 186 height 19
paste input "Recyc-Line"
click at [161, 72] on input "30.07.2025, Recyc-Line, FD723, UK" at bounding box center [226, 70] width 186 height 19
type input "[DATE], Recyc-Line, FD723, [GEOGRAPHIC_DATA]"
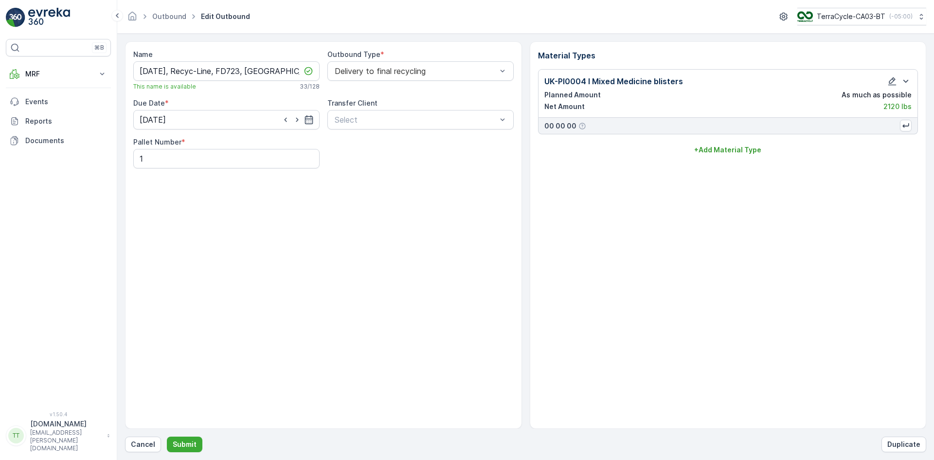
drag, startPoint x: 188, startPoint y: 443, endPoint x: 226, endPoint y: 279, distance: 167.7
click at [226, 279] on div "Name 07/30/2025, Recyc-Line, FD723, UK This name is available 33 / 128 Outbound…" at bounding box center [525, 246] width 801 height 411
click at [283, 66] on input "[DATE], Recyc-Line, FD723, [GEOGRAPHIC_DATA]" at bounding box center [226, 70] width 186 height 19
click at [193, 442] on p "Submit" at bounding box center [185, 444] width 24 height 10
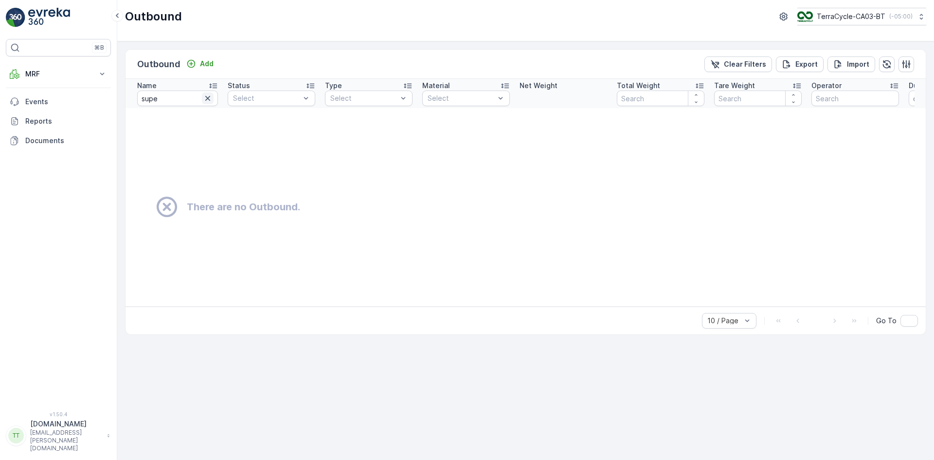
click at [203, 100] on icon "button" at bounding box center [208, 98] width 10 height 10
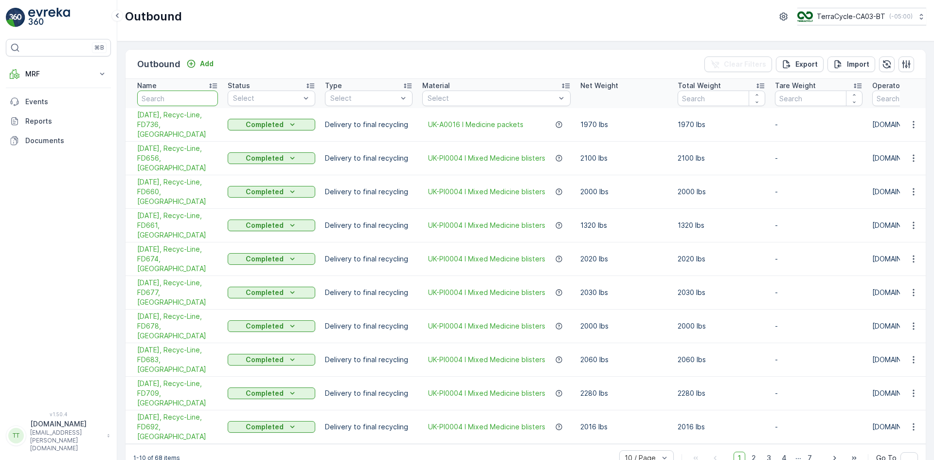
click at [149, 95] on input "text" at bounding box center [177, 98] width 81 height 16
type input "uk"
click at [811, 451] on span "2" at bounding box center [809, 457] width 13 height 13
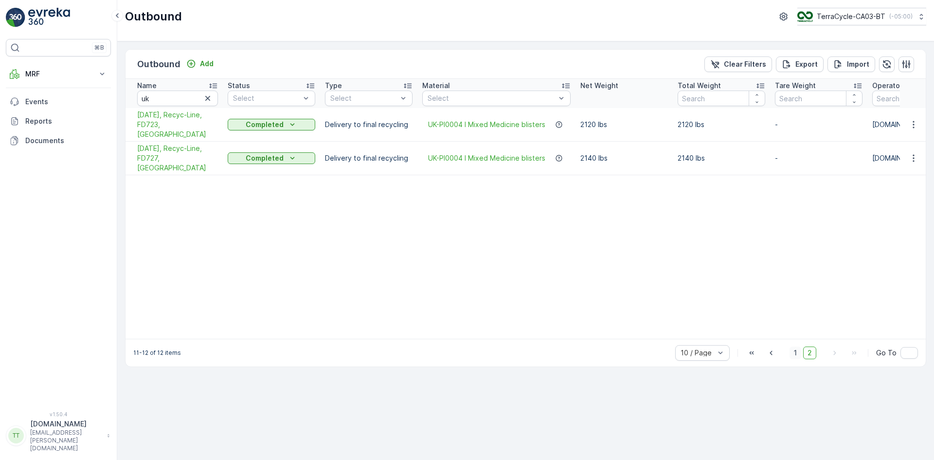
click at [796, 346] on span "1" at bounding box center [795, 352] width 12 height 13
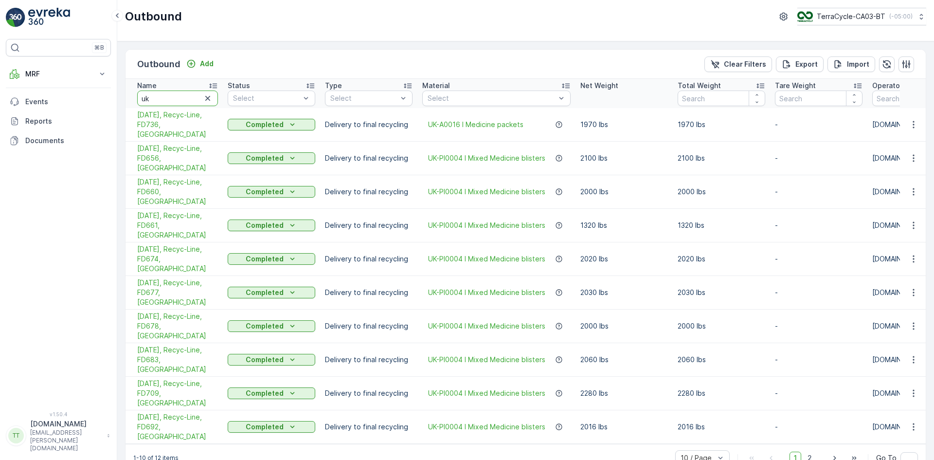
drag, startPoint x: 155, startPoint y: 97, endPoint x: 131, endPoint y: 97, distance: 23.3
click at [133, 97] on th "Name [GEOGRAPHIC_DATA]" at bounding box center [173, 93] width 97 height 29
type input "fr"
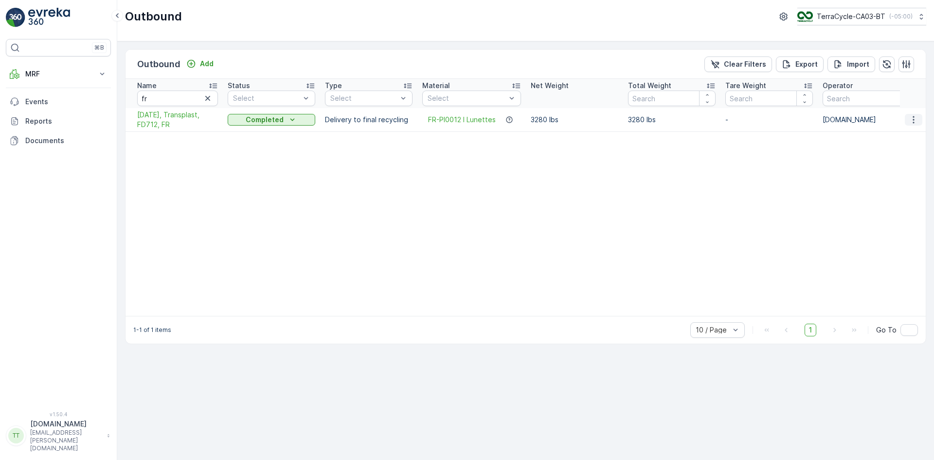
click at [911, 119] on icon "button" at bounding box center [914, 120] width 10 height 10
click at [160, 118] on span "[DATE], Transplast, FD712, FR" at bounding box center [177, 119] width 81 height 19
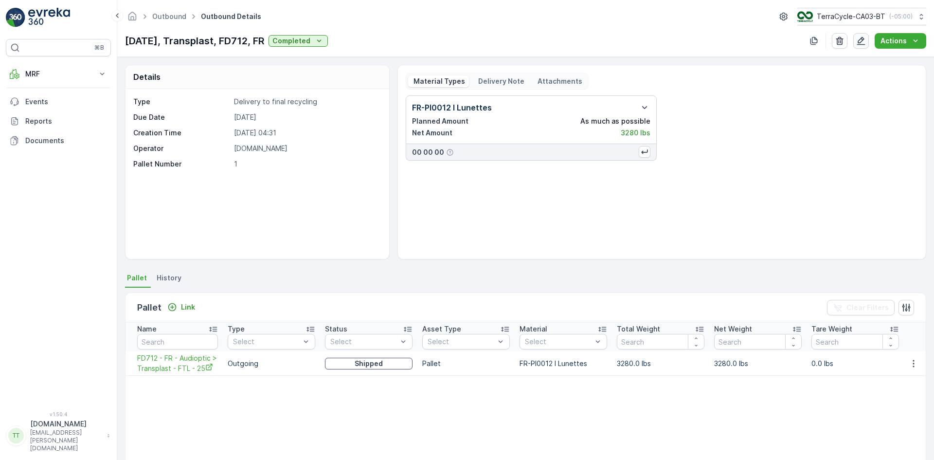
click at [860, 42] on icon "button" at bounding box center [861, 41] width 10 height 10
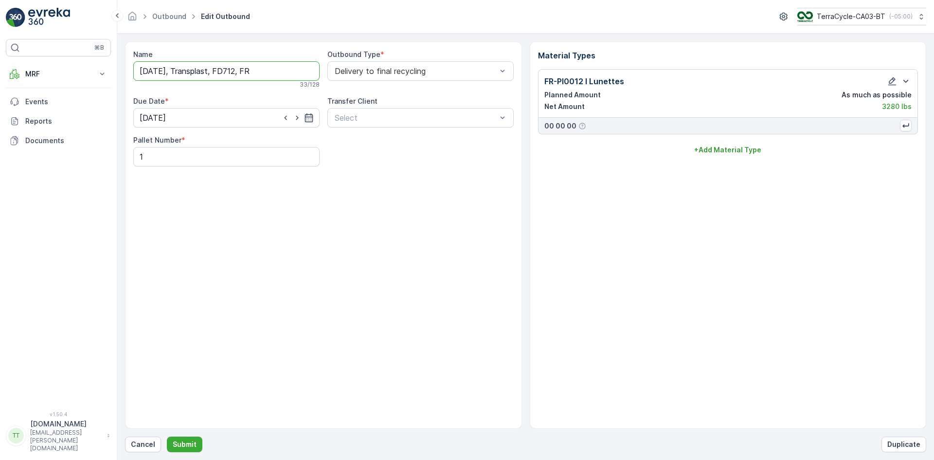
click at [161, 72] on input "[DATE], Transplast, FD712, FR" at bounding box center [226, 70] width 186 height 19
click at [162, 72] on input "[DATE], Transplast, FD712, FR" at bounding box center [226, 70] width 186 height 19
type input "[DATE], Transplast, FD712, FR"
click at [186, 443] on p "Submit" at bounding box center [185, 444] width 24 height 10
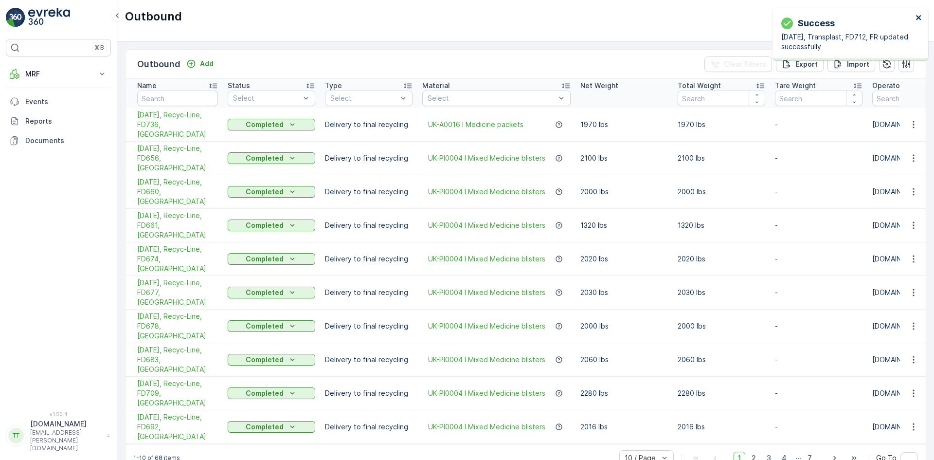
click at [917, 17] on icon "close" at bounding box center [918, 17] width 5 height 5
click at [160, 100] on input "text" at bounding box center [177, 98] width 81 height 16
type input "fr"
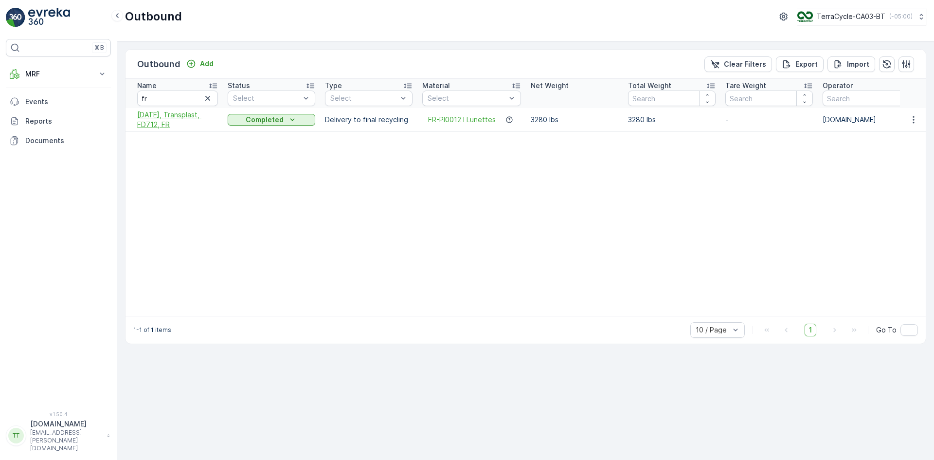
click at [162, 116] on span "[DATE], Transplast, FD712, FR" at bounding box center [177, 119] width 81 height 19
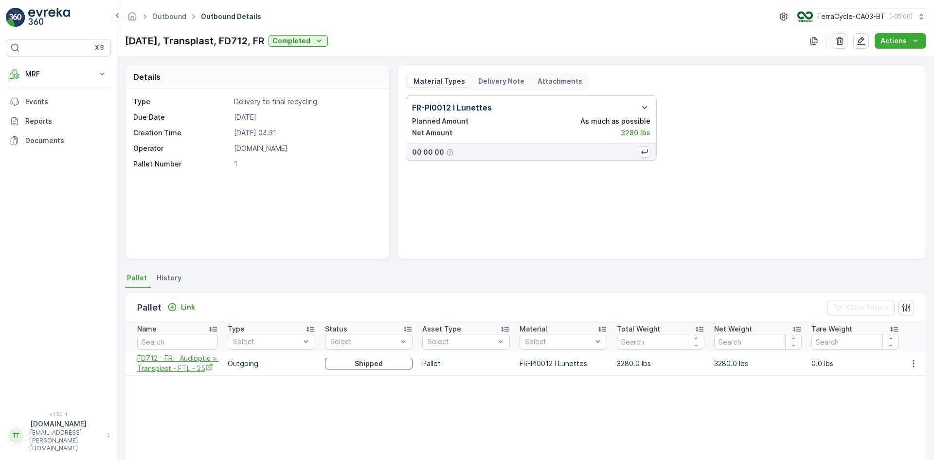
click at [206, 363] on icon "FD712 - FR - Audioptic > Transplast - FTL - 25" at bounding box center [209, 367] width 8 height 8
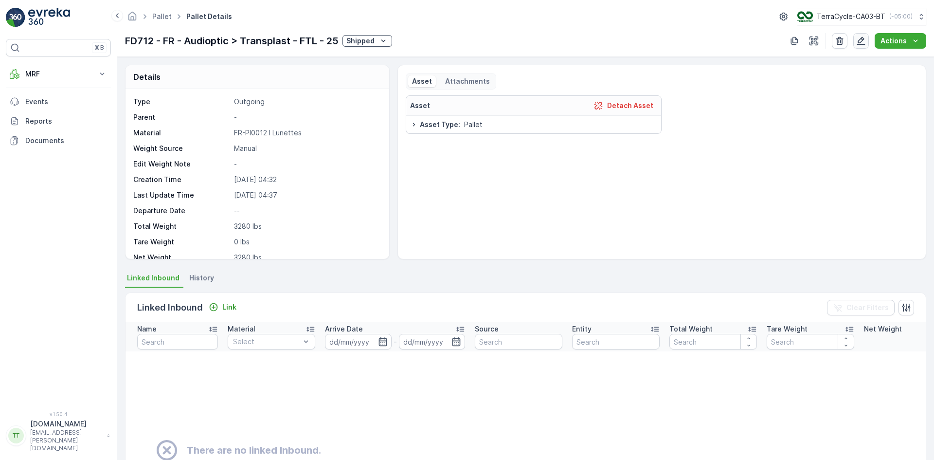
click at [862, 42] on icon "button" at bounding box center [861, 41] width 8 height 8
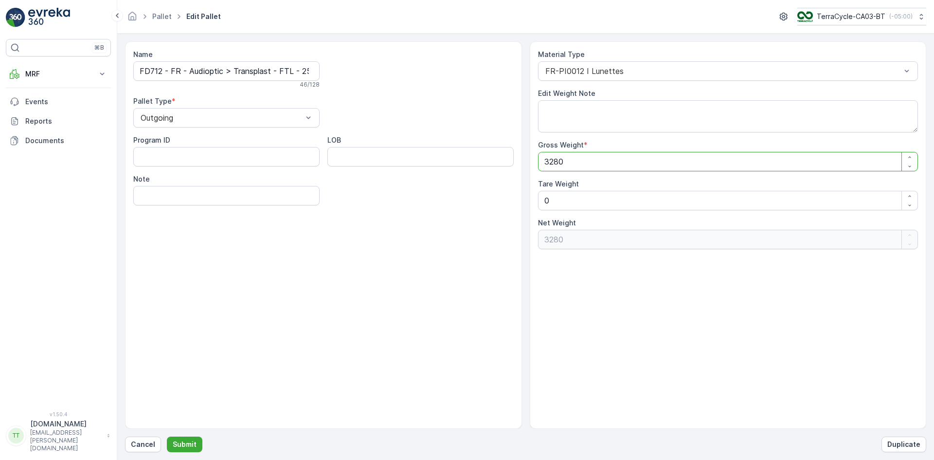
drag, startPoint x: 573, startPoint y: 164, endPoint x: 515, endPoint y: 166, distance: 57.4
click at [515, 166] on div "Name FD712 - FR - Audioptic > Transplast - FTL - 25 46 / 128 Pallet Type * Outg…" at bounding box center [525, 234] width 801 height 387
paste Weight "7231.162"
type Weight "7231.162"
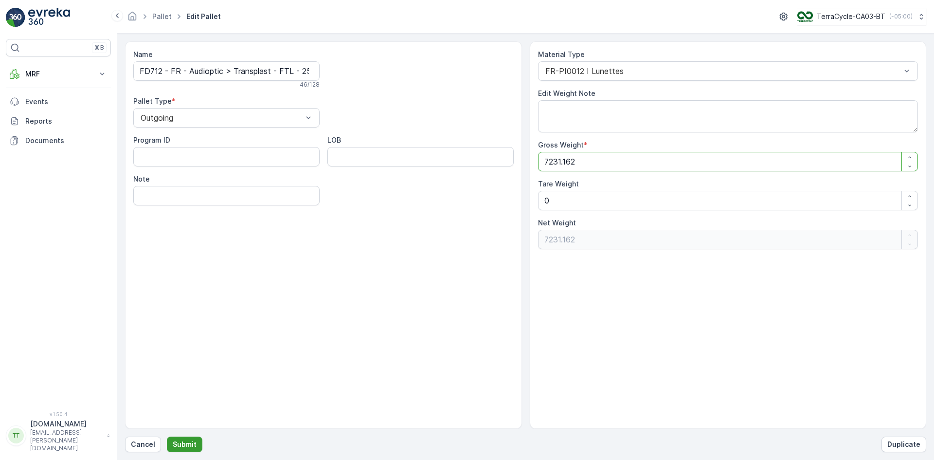
type Weight "7231.162"
click at [183, 443] on p "Submit" at bounding box center [185, 444] width 24 height 10
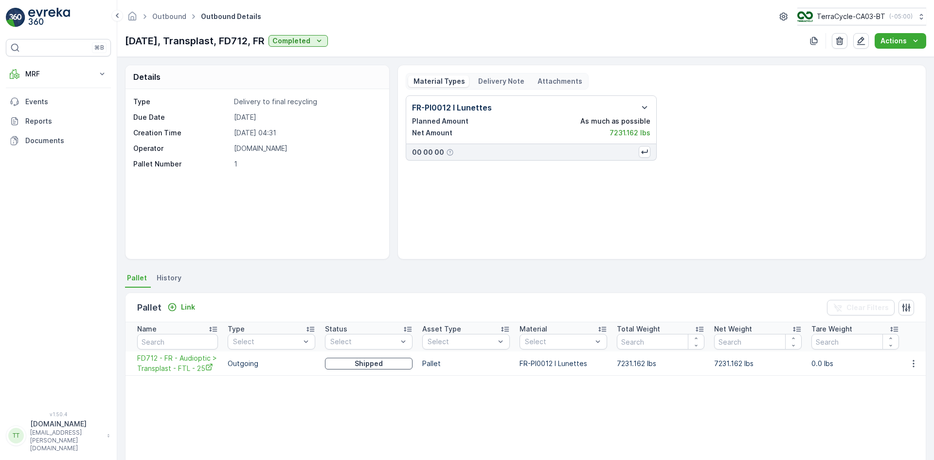
click at [496, 82] on p "Delivery Note" at bounding box center [501, 81] width 48 height 10
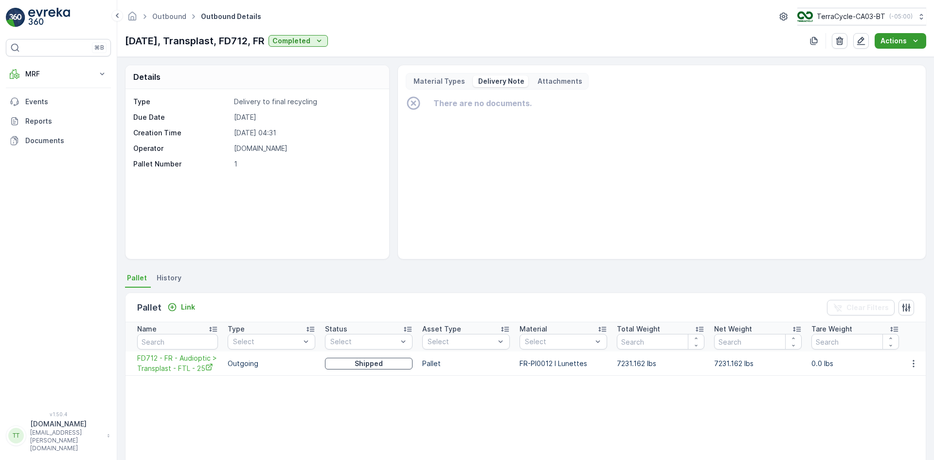
click at [894, 41] on p "Actions" at bounding box center [893, 41] width 26 height 10
click at [879, 58] on span "Create Delivery Note" at bounding box center [896, 59] width 70 height 10
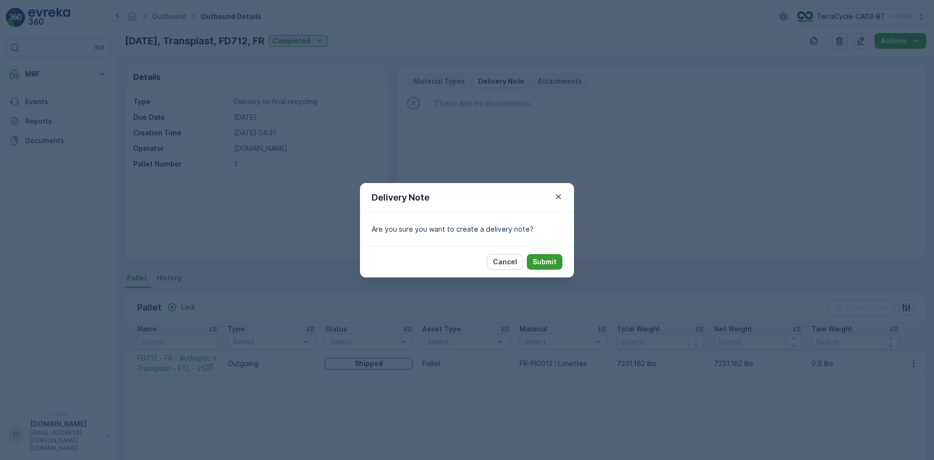
click at [545, 261] on p "Submit" at bounding box center [545, 262] width 24 height 10
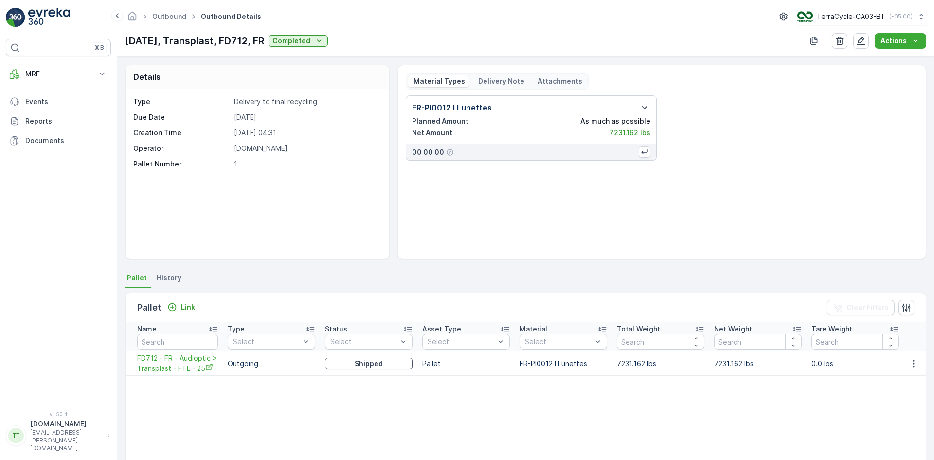
click at [500, 78] on p "Delivery Note" at bounding box center [501, 81] width 48 height 10
click at [509, 81] on p "Delivery Note" at bounding box center [501, 81] width 48 height 10
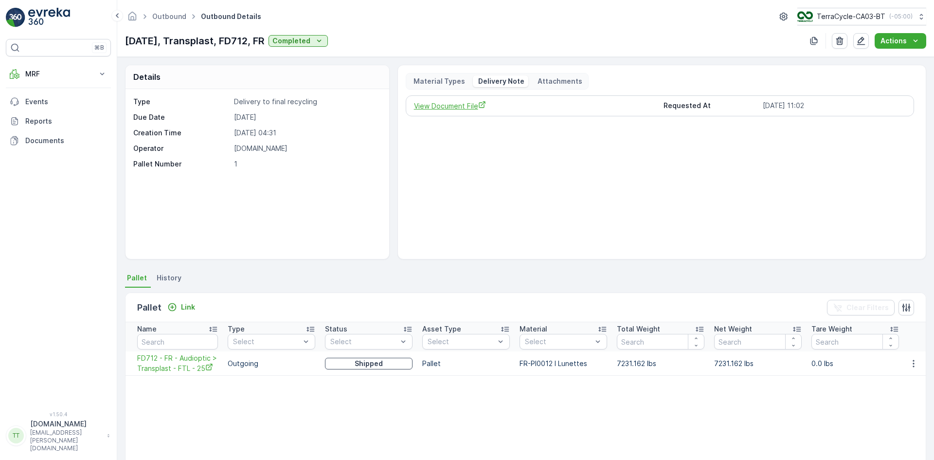
click at [459, 106] on span "View Document File" at bounding box center [535, 106] width 242 height 10
click at [167, 17] on link "Outbound" at bounding box center [169, 16] width 34 height 8
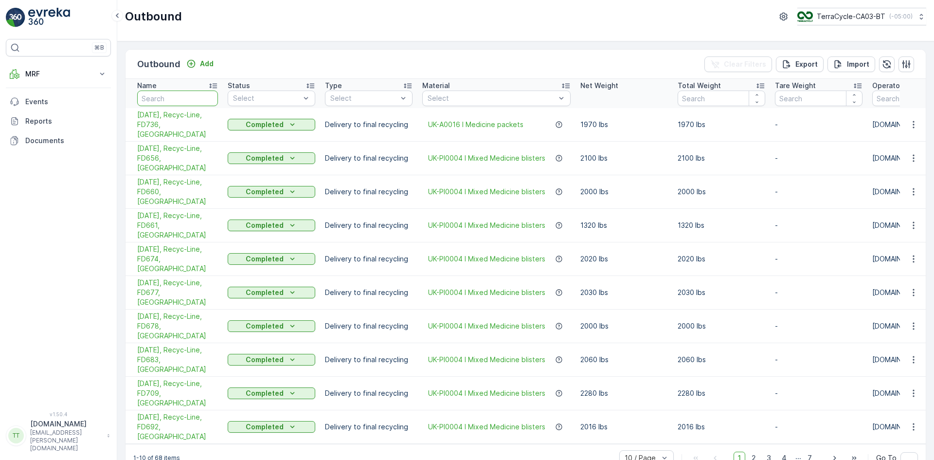
click at [161, 98] on input "text" at bounding box center [177, 98] width 81 height 16
type input "REc"
click at [814, 451] on span "2" at bounding box center [809, 457] width 13 height 13
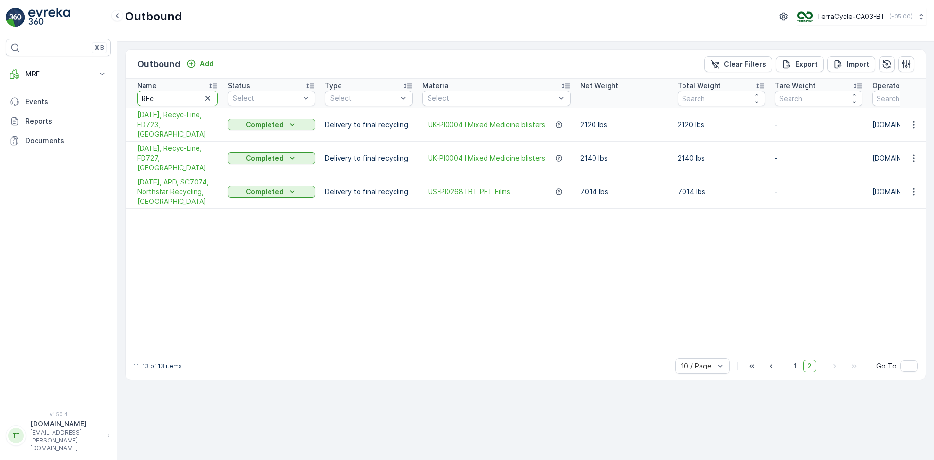
drag, startPoint x: 121, startPoint y: 95, endPoint x: 113, endPoint y: 94, distance: 7.8
click at [113, 94] on div "⌘B MRF Insights TerraCycle Inbound Pallet Process Outbound Envanter Materials A…" at bounding box center [467, 230] width 934 height 460
type input "uk"
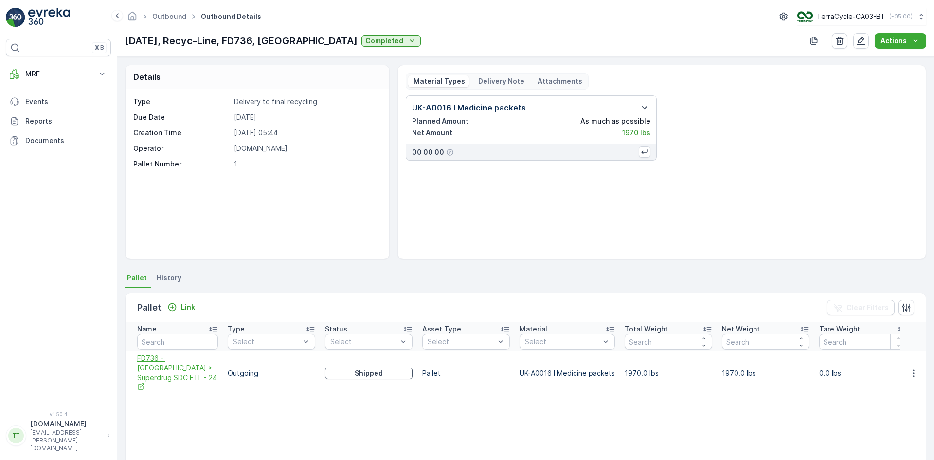
click at [145, 382] on icon "FD736 - UK > Superdrug SDC FTL - 24" at bounding box center [141, 386] width 8 height 8
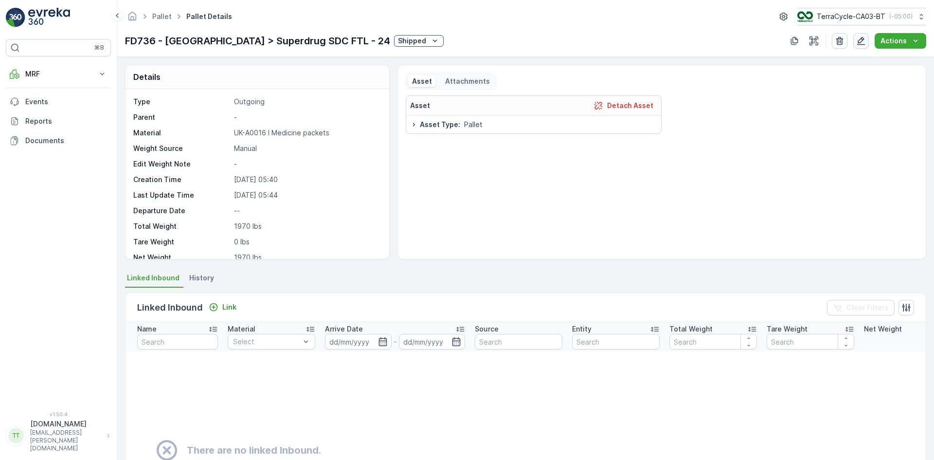
click at [865, 38] on icon "button" at bounding box center [861, 41] width 10 height 10
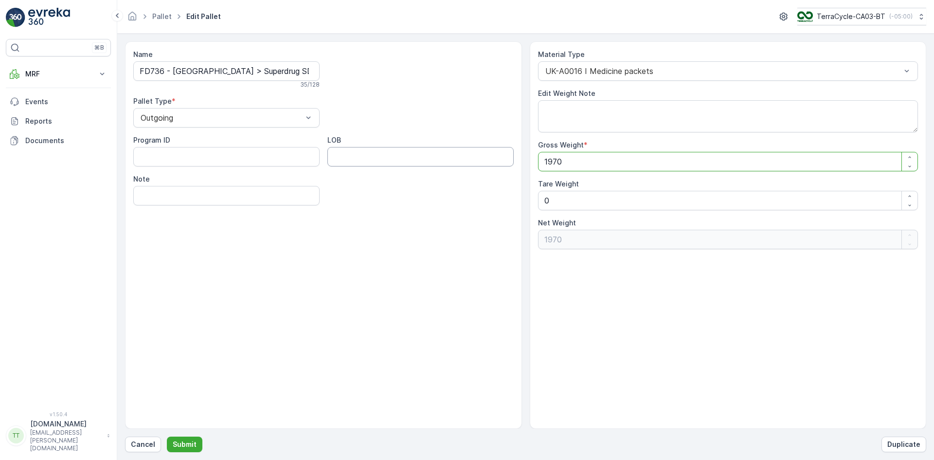
drag, startPoint x: 578, startPoint y: 163, endPoint x: 484, endPoint y: 163, distance: 94.4
click at [484, 163] on div "Name FD736 - UK > Superdrug SDC FTL - 24 35 / 128 Pallet Type * Outgoing Progra…" at bounding box center [525, 234] width 801 height 387
paste Weight "4343.107"
type Weight "4343.107"
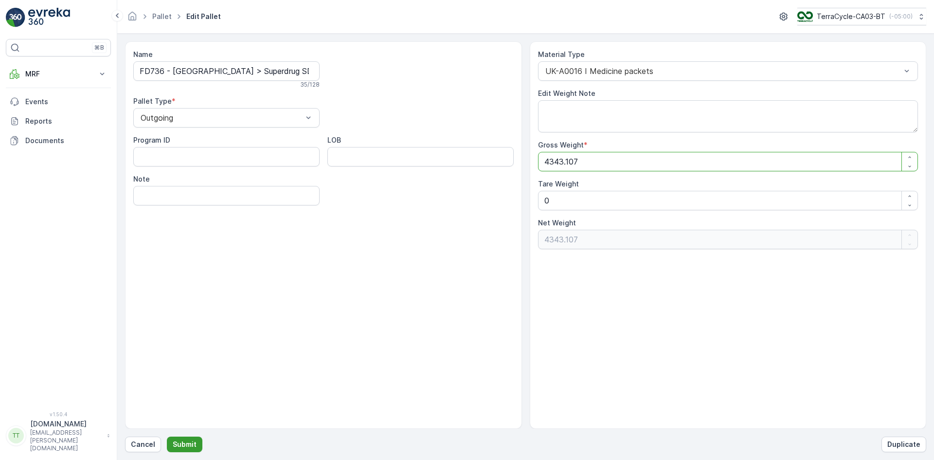
type Weight "4343.107"
click at [183, 443] on p "Submit" at bounding box center [185, 444] width 24 height 10
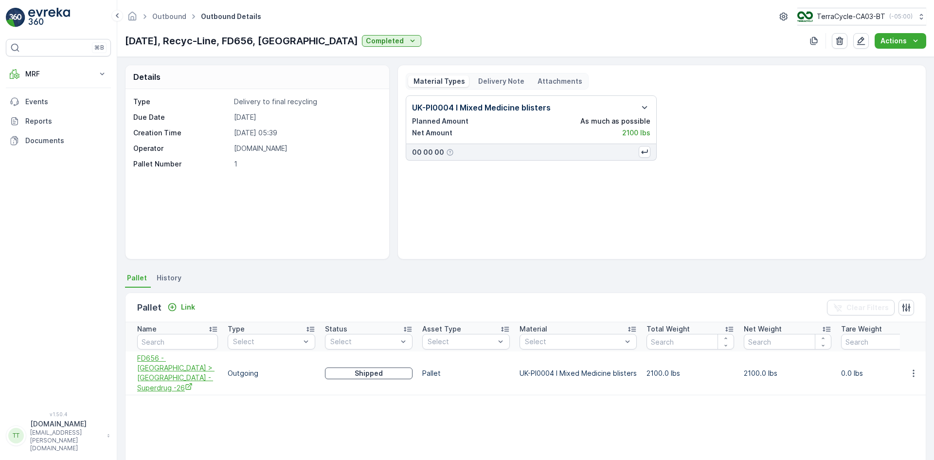
click at [182, 364] on span "FD656 - [GEOGRAPHIC_DATA] > [GEOGRAPHIC_DATA] - Superdrug -26" at bounding box center [177, 372] width 81 height 39
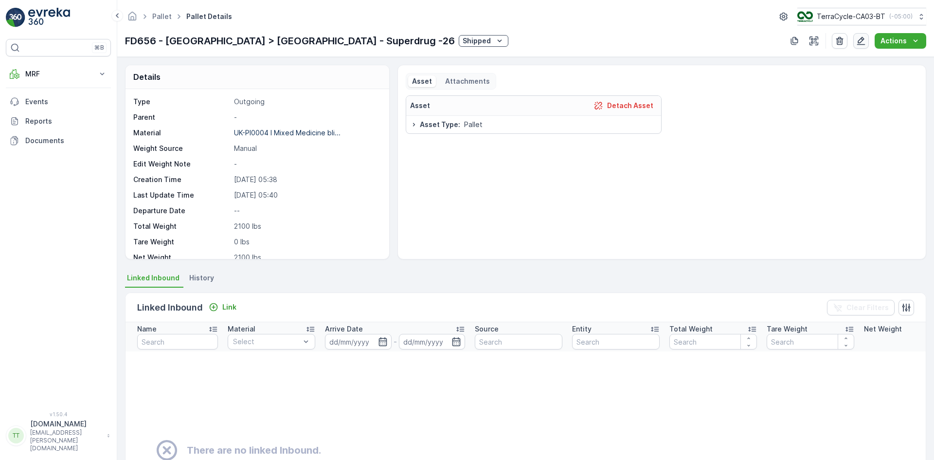
click at [861, 38] on icon "button" at bounding box center [861, 41] width 8 height 8
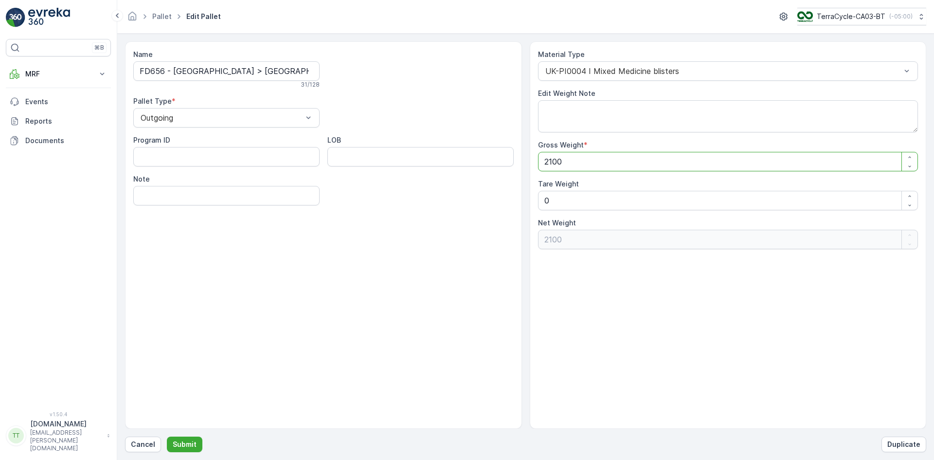
drag, startPoint x: 566, startPoint y: 161, endPoint x: 507, endPoint y: 166, distance: 59.0
click at [507, 166] on div "Name FD656 - [GEOGRAPHIC_DATA] > [GEOGRAPHIC_DATA] - Superdrug -26 31 / 128 Pal…" at bounding box center [525, 234] width 801 height 387
paste Weight "4629.708"
type Weight "4629.708"
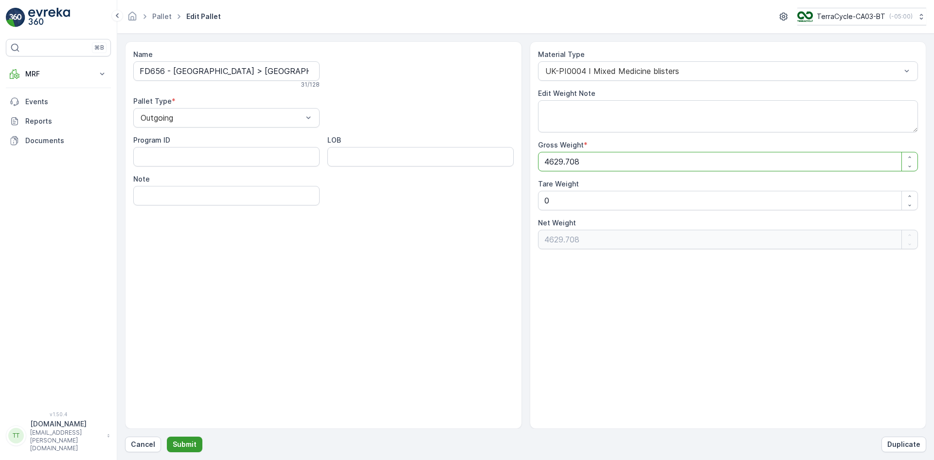
type Weight "4629.708"
click at [191, 443] on p "Submit" at bounding box center [185, 444] width 24 height 10
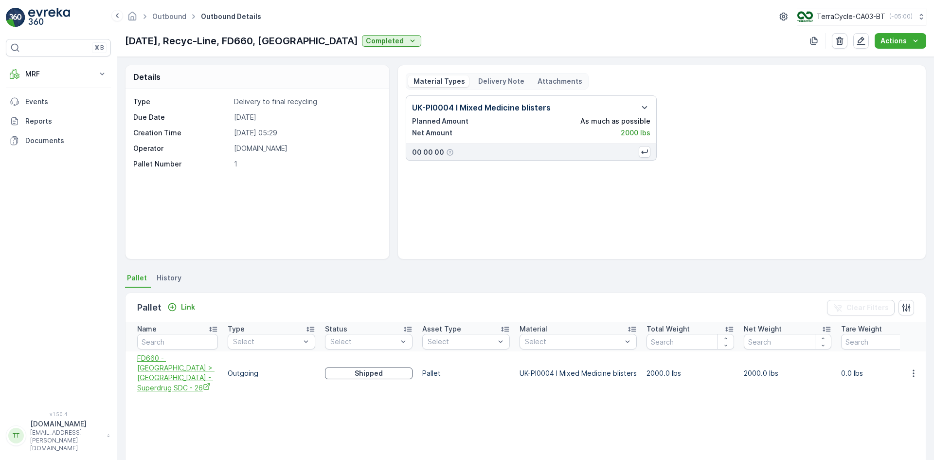
click at [190, 366] on span "FD660 - [GEOGRAPHIC_DATA] > [GEOGRAPHIC_DATA] - Superdrug SDC - 26" at bounding box center [177, 372] width 81 height 39
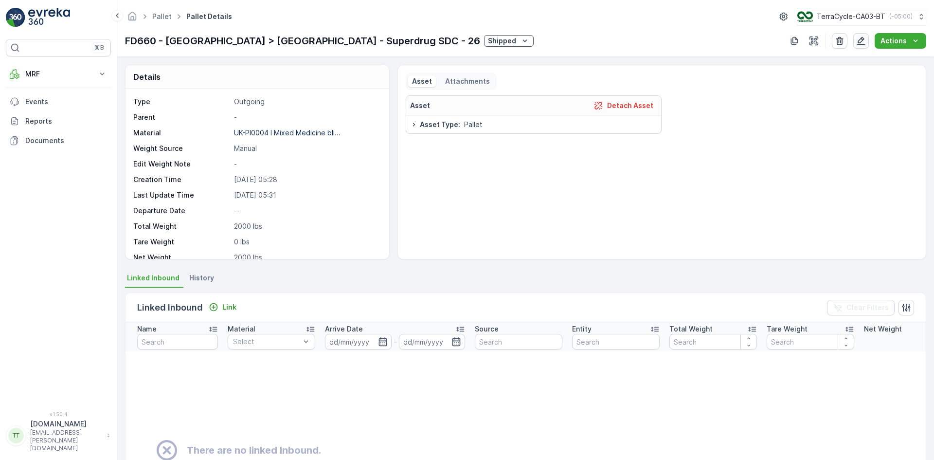
click at [863, 40] on icon "button" at bounding box center [861, 41] width 8 height 8
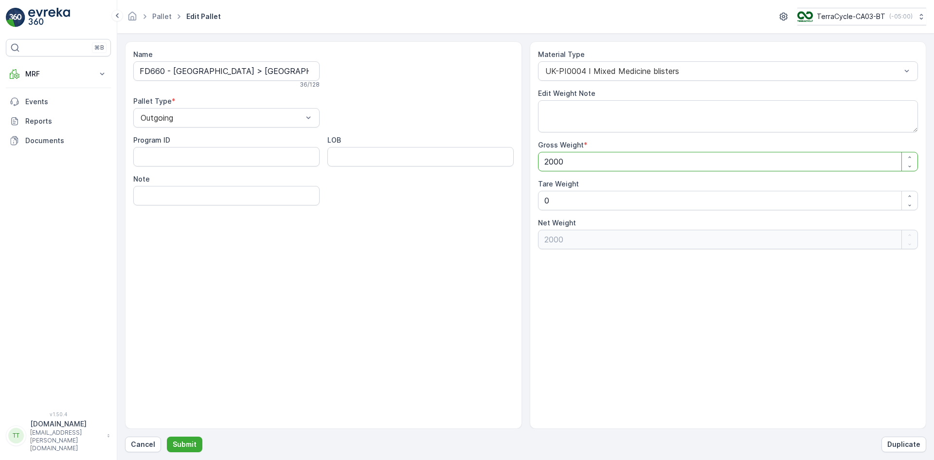
drag, startPoint x: 568, startPoint y: 163, endPoint x: 528, endPoint y: 163, distance: 39.9
click at [528, 163] on div "Name FD660 - UK > UK - Superdrug SDC - 26 36 / 128 Pallet Type * Outgoing Progr…" at bounding box center [525, 234] width 801 height 387
paste Weight "4409.245"
type Weight "4409.245"
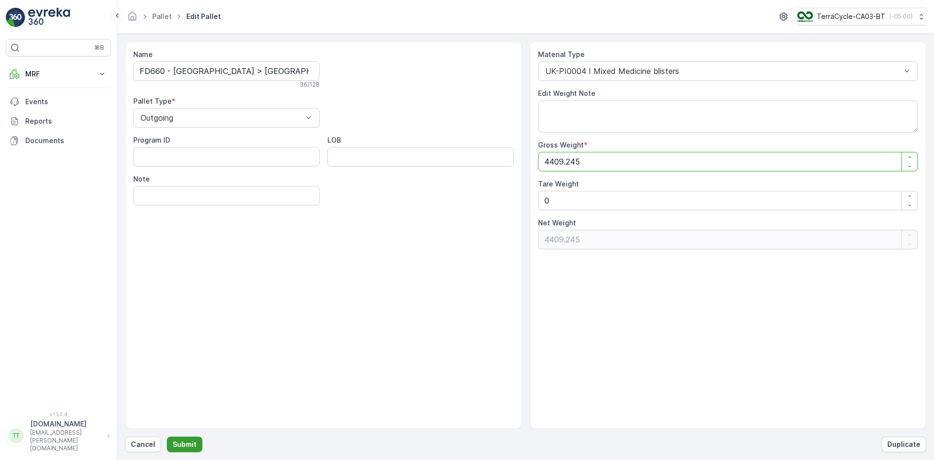
type Weight "4409.245"
click at [190, 441] on p "Submit" at bounding box center [185, 444] width 24 height 10
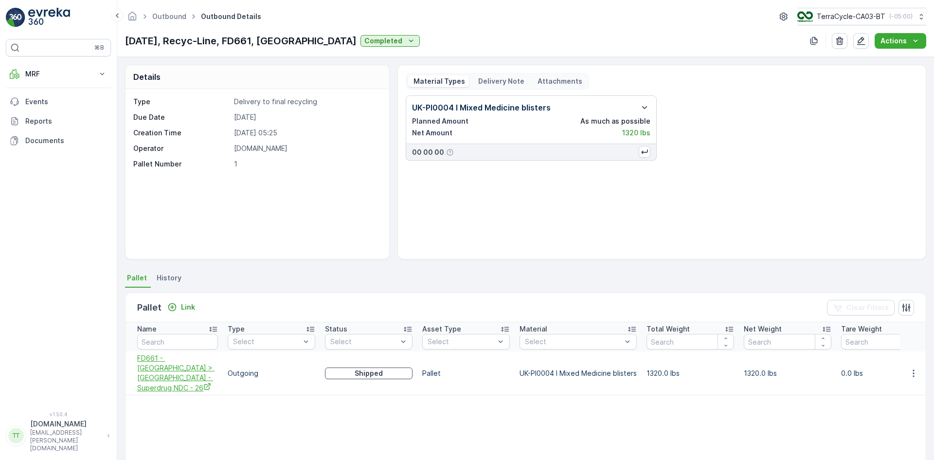
click at [195, 367] on span "FD661 - [GEOGRAPHIC_DATA] > [GEOGRAPHIC_DATA] - Superdrug NDC - 26" at bounding box center [177, 372] width 81 height 39
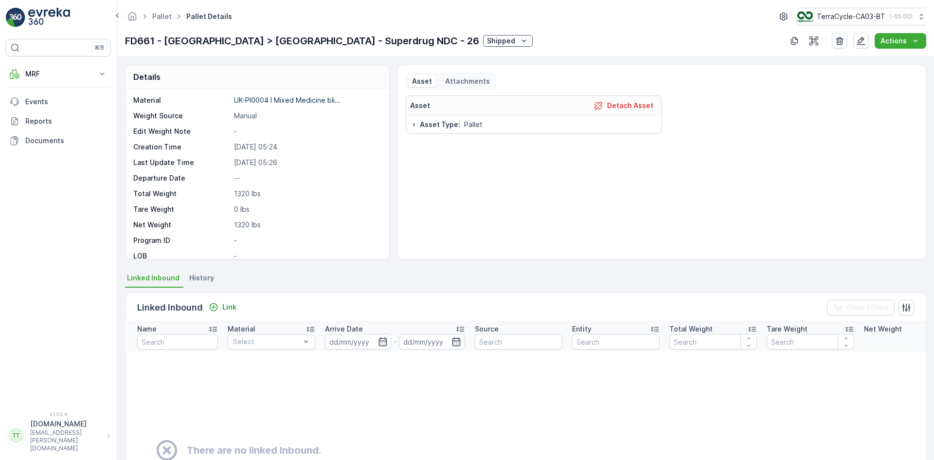
scroll to position [49, 0]
click at [862, 40] on icon "button" at bounding box center [861, 41] width 10 height 10
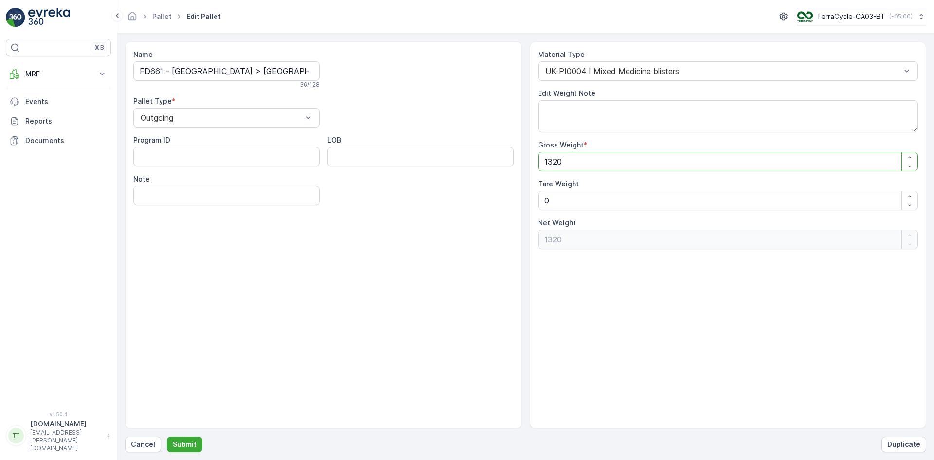
drag, startPoint x: 572, startPoint y: 162, endPoint x: 535, endPoint y: 161, distance: 37.0
click at [538, 162] on Weight "1320" at bounding box center [728, 161] width 380 height 19
paste Weight "2910.102"
type Weight "2910.102"
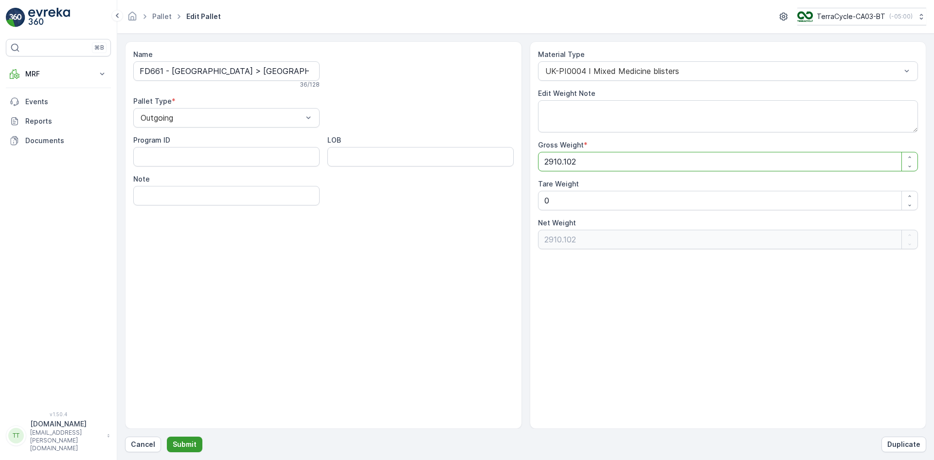
type Weight "2910.102"
click at [187, 441] on p "Submit" at bounding box center [185, 444] width 24 height 10
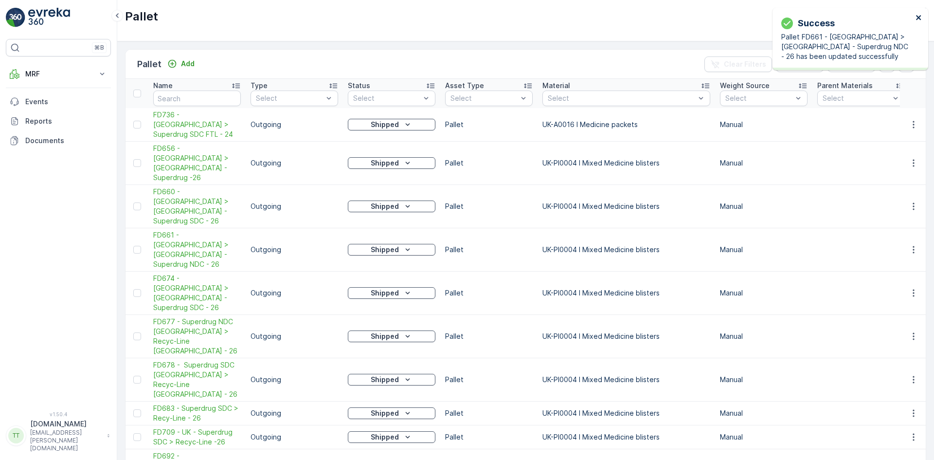
click at [920, 17] on icon "close" at bounding box center [918, 18] width 7 height 8
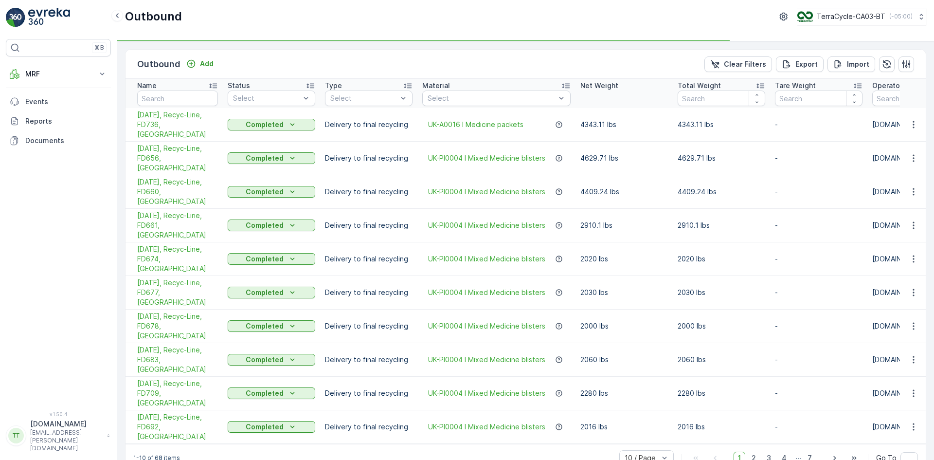
type input "uk"
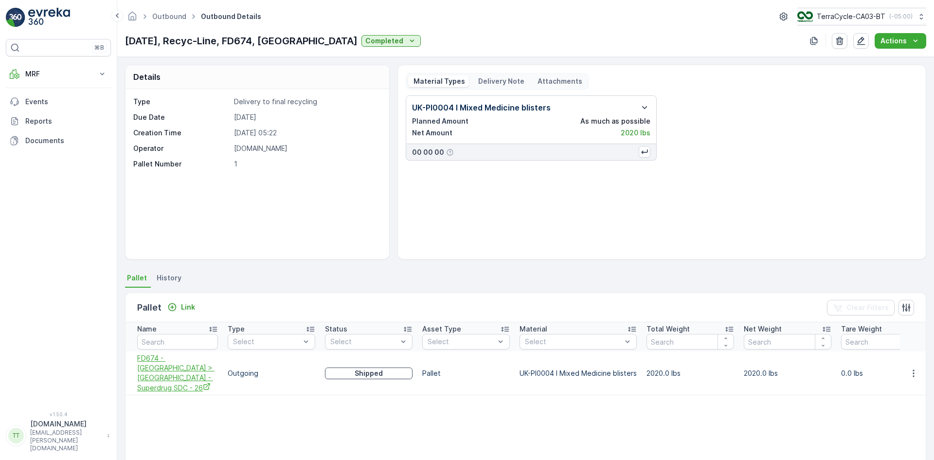
click at [186, 358] on span "FD674 - [GEOGRAPHIC_DATA] > [GEOGRAPHIC_DATA] - Superdrug SDC - 26" at bounding box center [177, 372] width 81 height 39
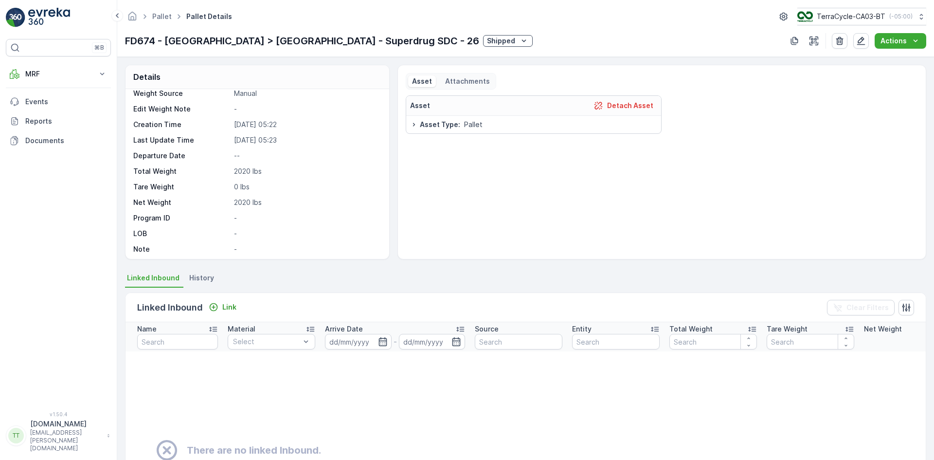
scroll to position [58, 0]
click at [862, 41] on icon "button" at bounding box center [861, 41] width 8 height 8
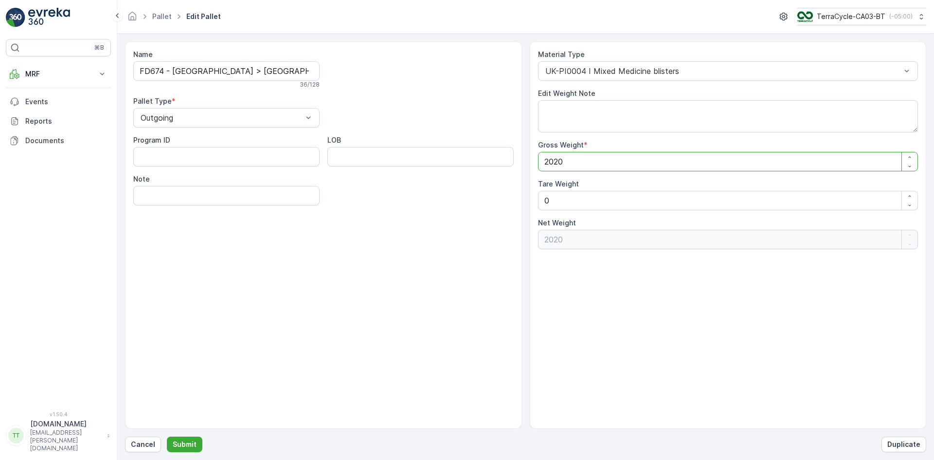
drag, startPoint x: 571, startPoint y: 164, endPoint x: 525, endPoint y: 160, distance: 46.0
click at [525, 160] on div "Name FD674 - UK > UK - Superdrug SDC - 26 36 / 128 Pallet Type * Outgoing Progr…" at bounding box center [525, 234] width 801 height 387
paste Weight "4453.338"
type Weight "4453.338"
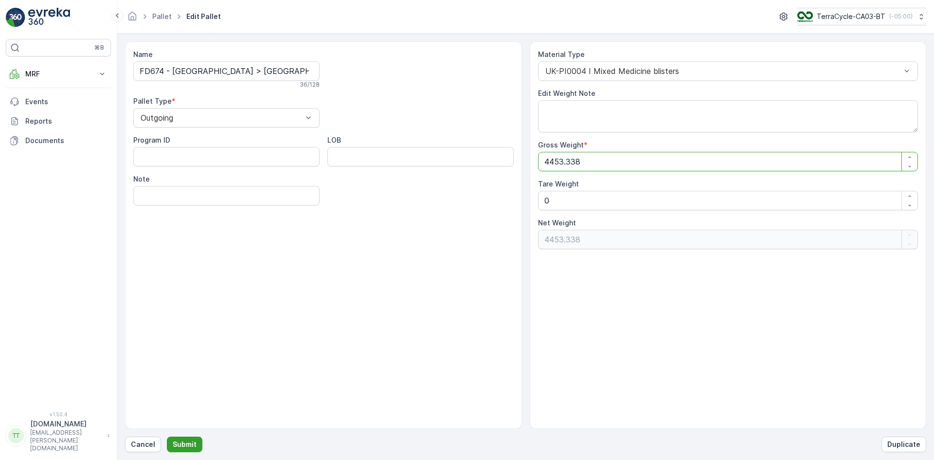
type Weight "4453.338"
click at [188, 440] on p "Submit" at bounding box center [185, 444] width 24 height 10
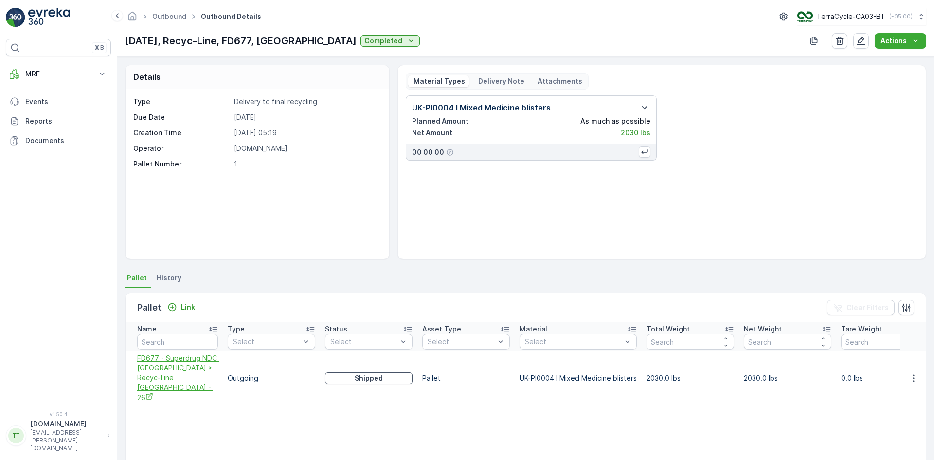
click at [190, 365] on span "FD677 - Superdrug NDC [GEOGRAPHIC_DATA] > Recyc-Line [GEOGRAPHIC_DATA] - 26" at bounding box center [177, 377] width 81 height 49
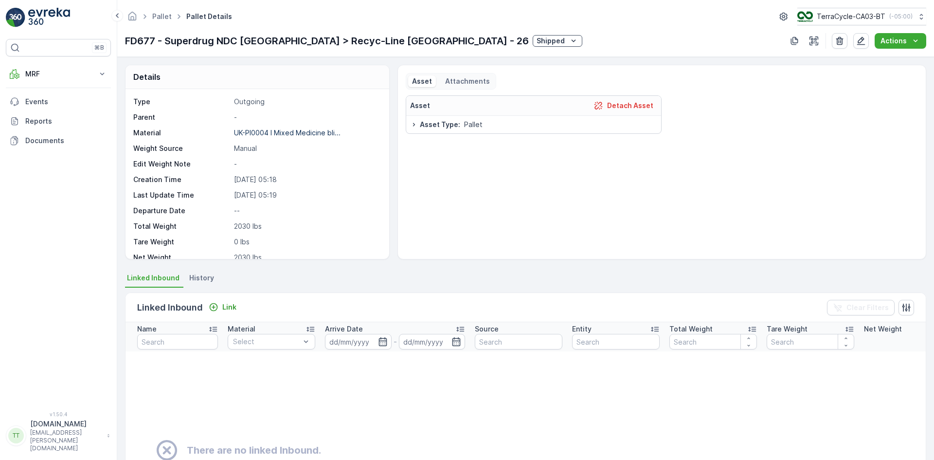
scroll to position [49, 0]
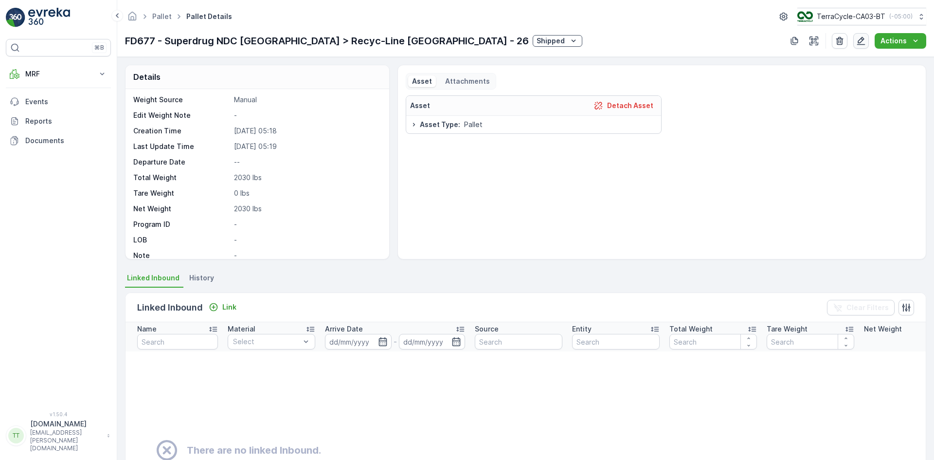
click at [864, 39] on icon "button" at bounding box center [861, 41] width 8 height 8
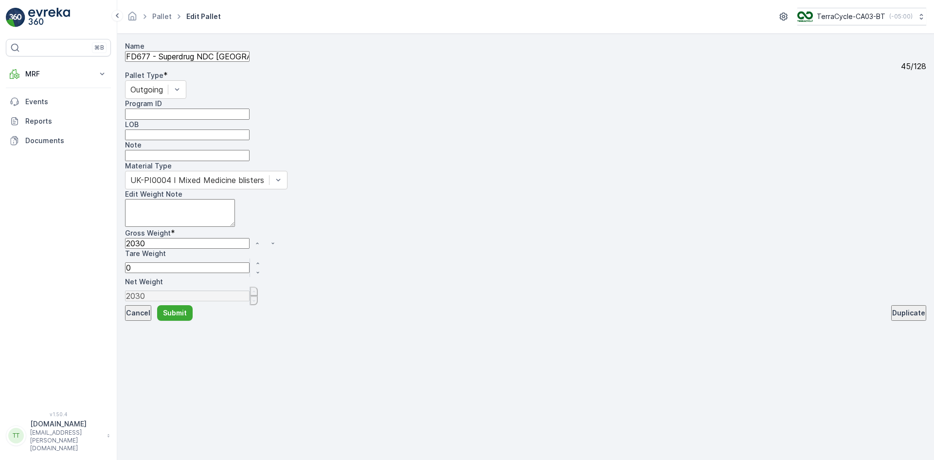
drag, startPoint x: 570, startPoint y: 163, endPoint x: 522, endPoint y: 162, distance: 47.7
click at [523, 162] on div "Name FD677 - Superdrug NDC UK > Recyc-Line UK - 26 45 / 128 Pallet Type * Outgo…" at bounding box center [525, 173] width 801 height 264
paste Weight "4475.384"
type Weight "4475.384"
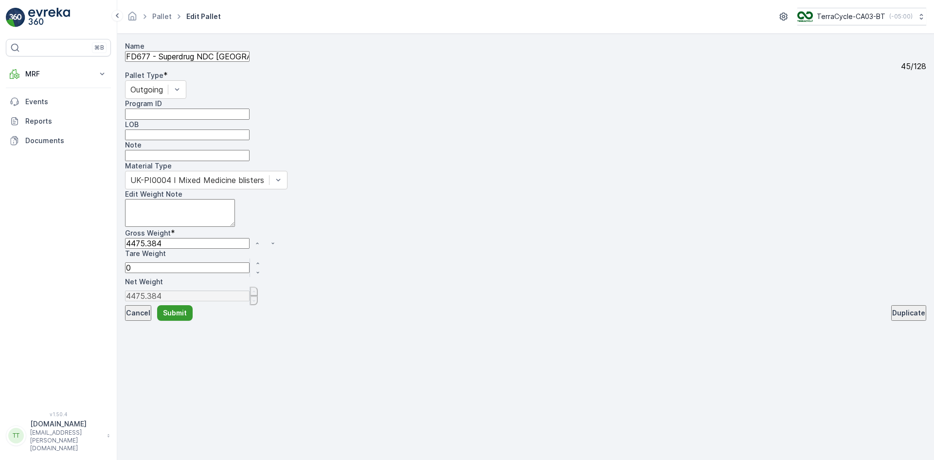
type Weight "4475.384"
click at [187, 325] on p "Submit" at bounding box center [175, 321] width 24 height 10
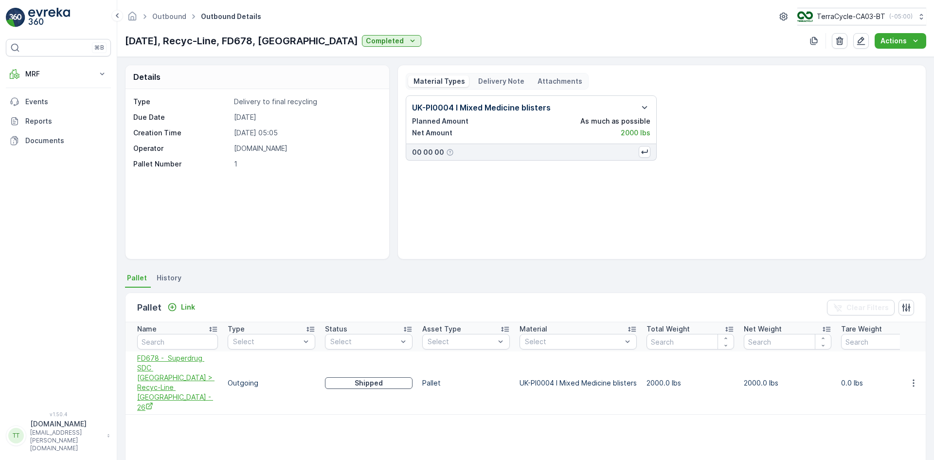
click at [184, 366] on span "FD678 - Superdrug SDC [GEOGRAPHIC_DATA] > Recyc-Line [GEOGRAPHIC_DATA] - 26" at bounding box center [177, 382] width 81 height 59
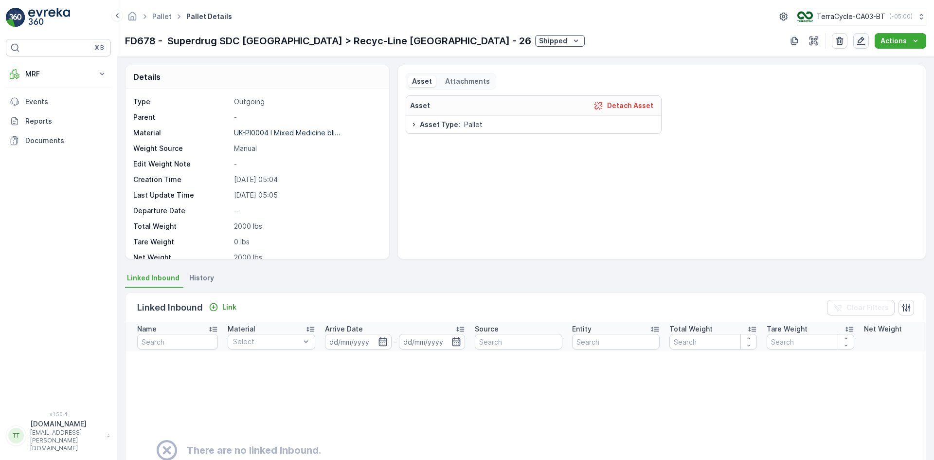
click at [863, 40] on icon "button" at bounding box center [861, 41] width 8 height 8
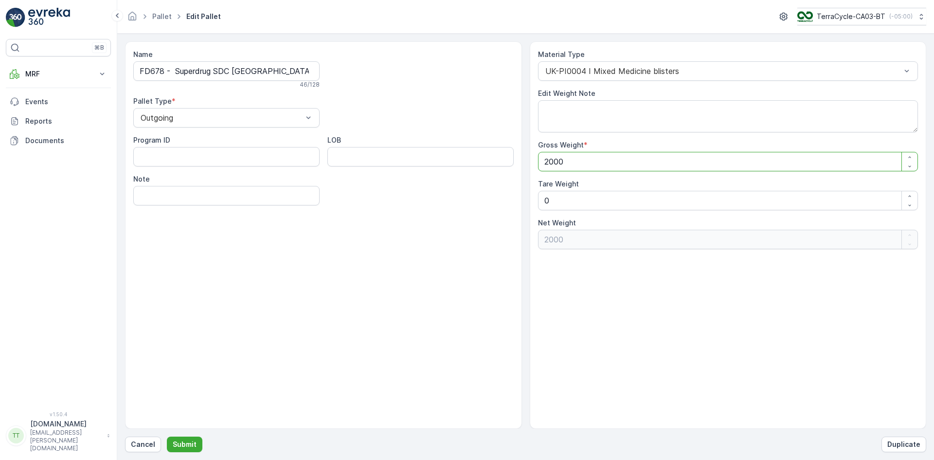
drag, startPoint x: 576, startPoint y: 161, endPoint x: 522, endPoint y: 164, distance: 53.6
click at [522, 164] on div "Name FD678 - Superdrug SDC UK > Recyc-Line UK - 26 46 / 128 Pallet Type * Outgo…" at bounding box center [525, 234] width 801 height 387
paste Weight "4409.245"
type Weight "4409.245"
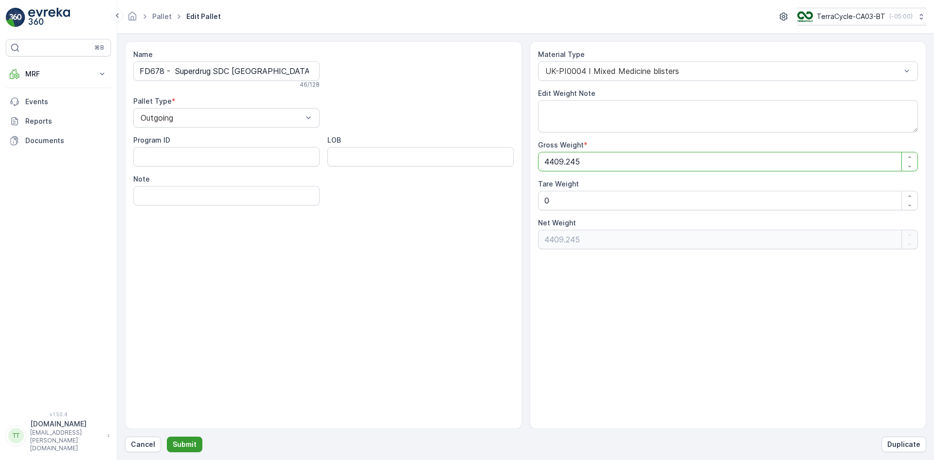
type Weight "4409.245"
click at [190, 441] on p "Submit" at bounding box center [185, 444] width 24 height 10
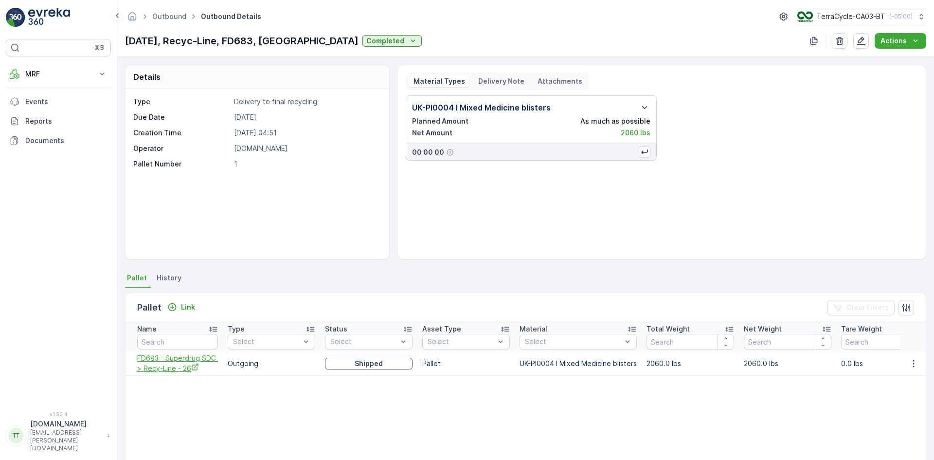
click at [188, 364] on span "FD683 - Superdrug SDC > Recy-Line - 26" at bounding box center [177, 363] width 81 height 20
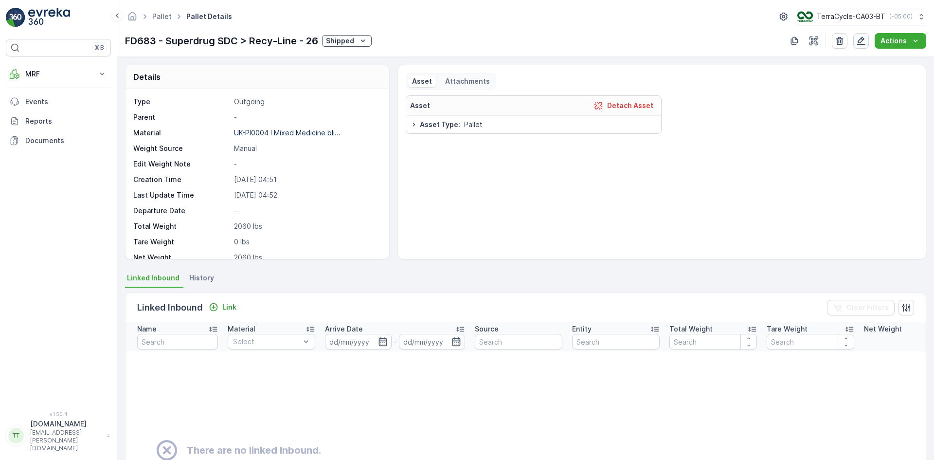
click at [863, 45] on icon "button" at bounding box center [861, 41] width 8 height 8
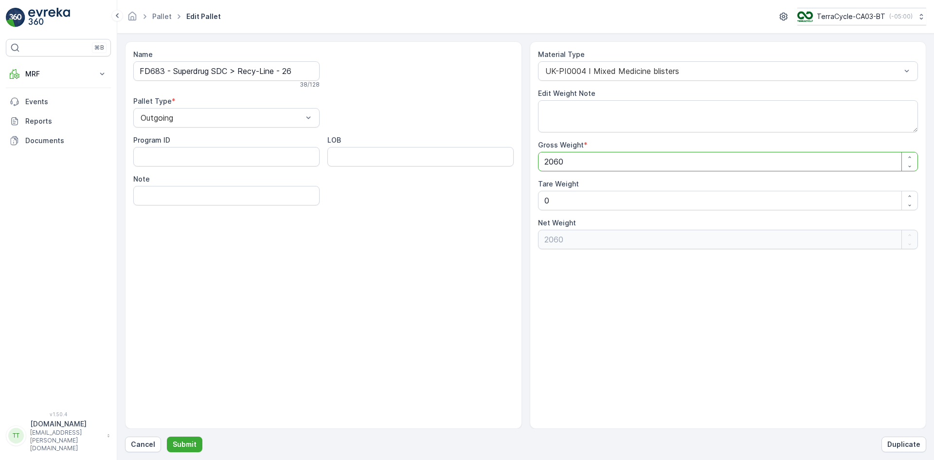
drag, startPoint x: 571, startPoint y: 161, endPoint x: 501, endPoint y: 158, distance: 70.6
click at [512, 164] on div "Name FD683 - Superdrug SDC > Recy-Line - 26 38 / 128 Pallet Type * Outgoing Pro…" at bounding box center [525, 234] width 801 height 387
paste Weight "4541.523"
type Weight "4541.523"
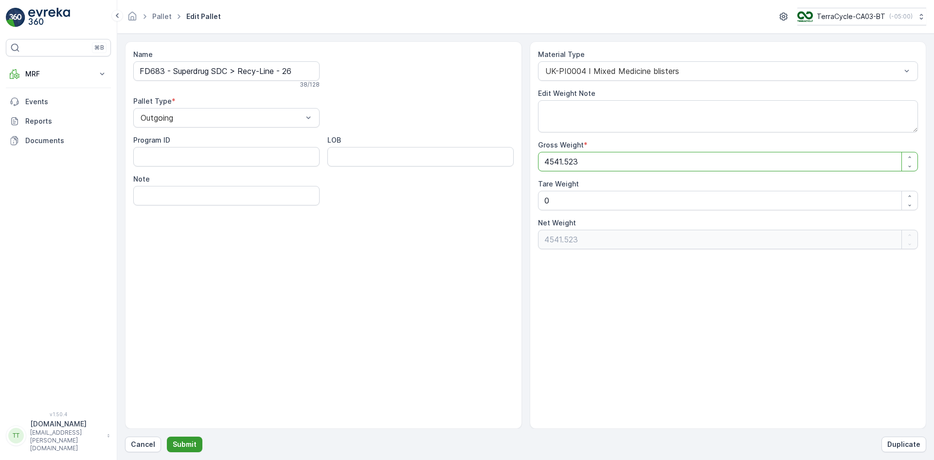
type Weight "4541.523"
click at [180, 447] on p "Submit" at bounding box center [185, 444] width 24 height 10
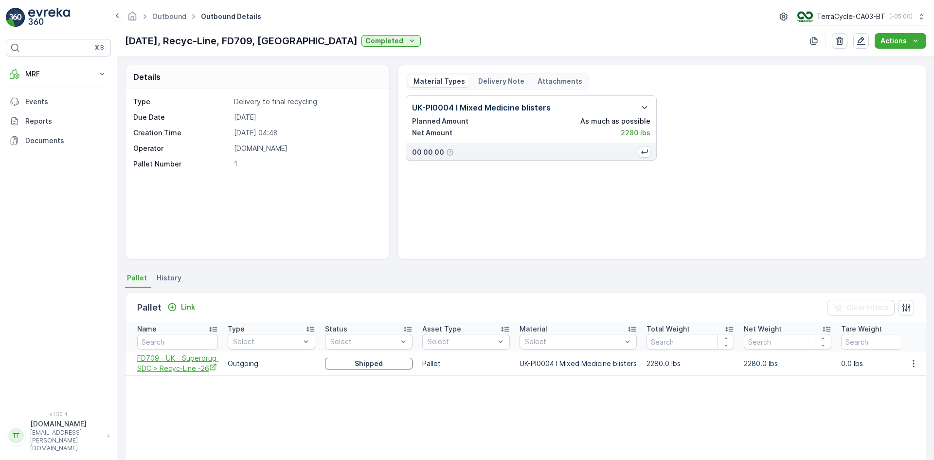
click at [190, 368] on span "FD709 - UK - Superdrug SDC > Recyc-Line -26" at bounding box center [177, 363] width 81 height 20
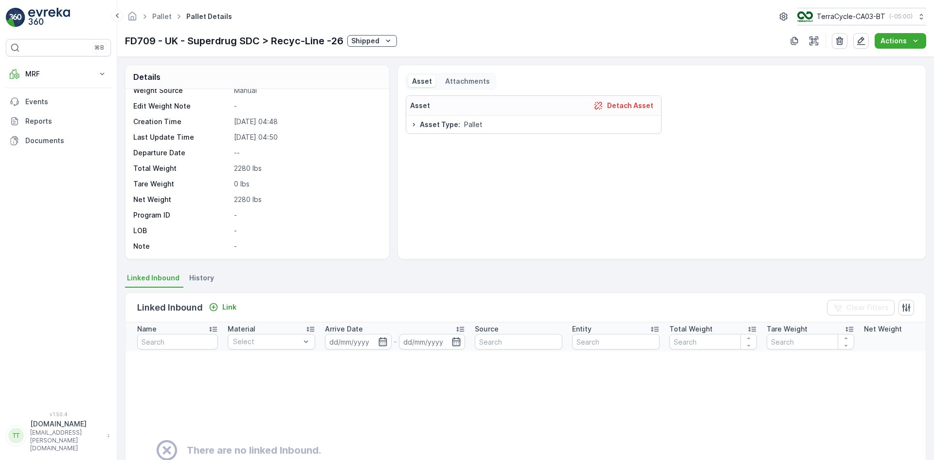
scroll to position [49, 0]
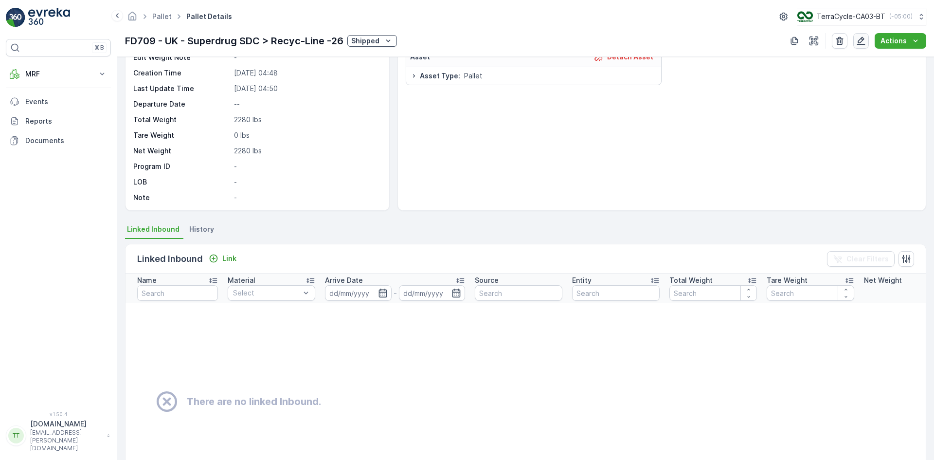
click at [861, 40] on icon "button" at bounding box center [861, 41] width 10 height 10
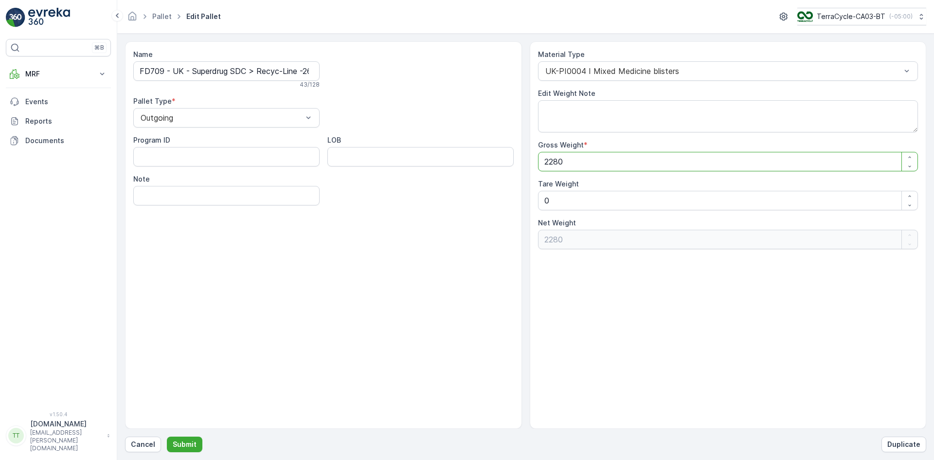
drag, startPoint x: 575, startPoint y: 165, endPoint x: 522, endPoint y: 163, distance: 53.5
click at [522, 163] on div "Name FD709 - UK - Superdrug SDC > Recyc-Line -26 43 / 128 Pallet Type * Outgoin…" at bounding box center [525, 234] width 801 height 387
paste Weight "5026.54"
type Weight "5026.54"
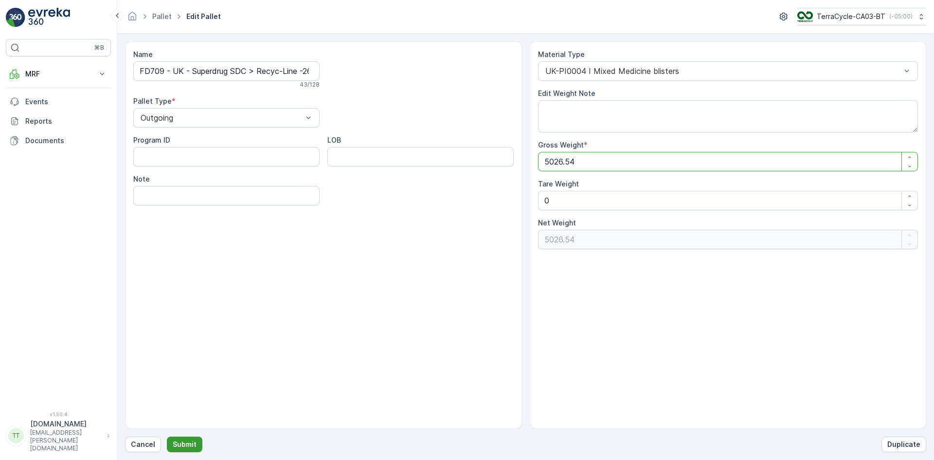
type Weight "5026.54"
click at [189, 444] on p "Submit" at bounding box center [185, 444] width 24 height 10
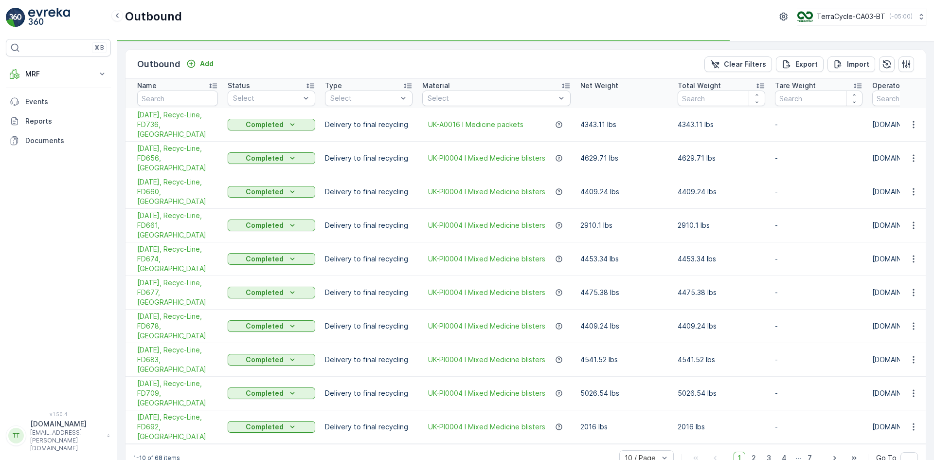
type input "uk"
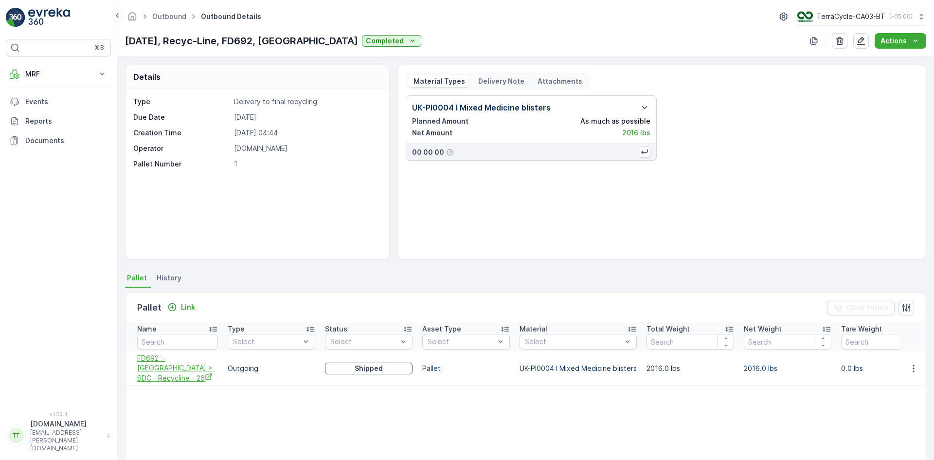
click at [193, 361] on span "FD692 - [GEOGRAPHIC_DATA] > SDC - Recycline - 26" at bounding box center [177, 368] width 81 height 30
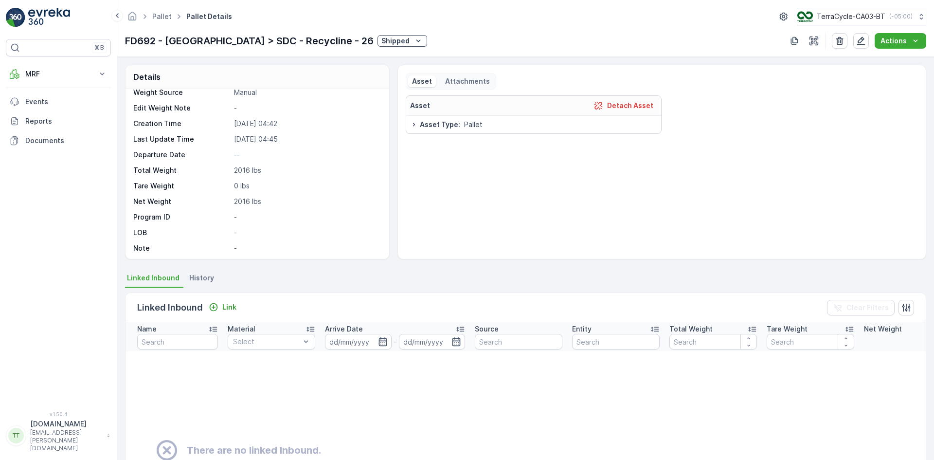
scroll to position [58, 0]
click at [860, 39] on icon "button" at bounding box center [861, 41] width 10 height 10
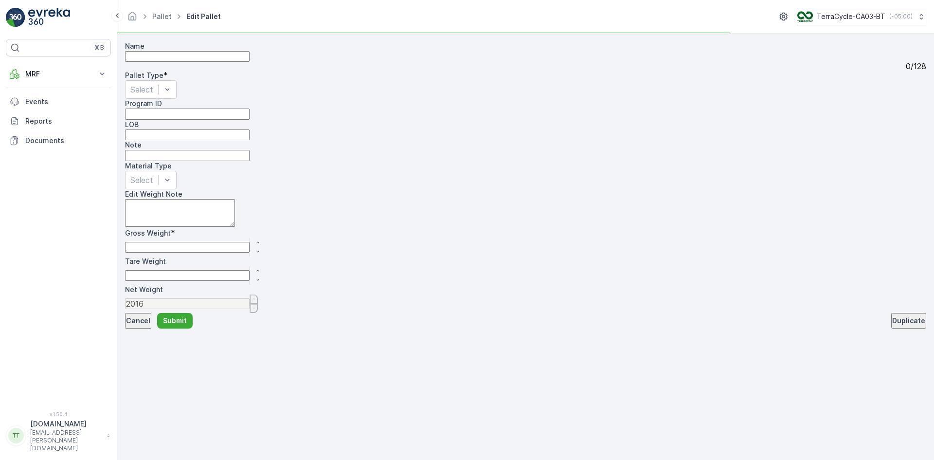
type input "FD692 - [GEOGRAPHIC_DATA] > SDC - Recycline - 26"
type Weight "2016"
type Weight "0"
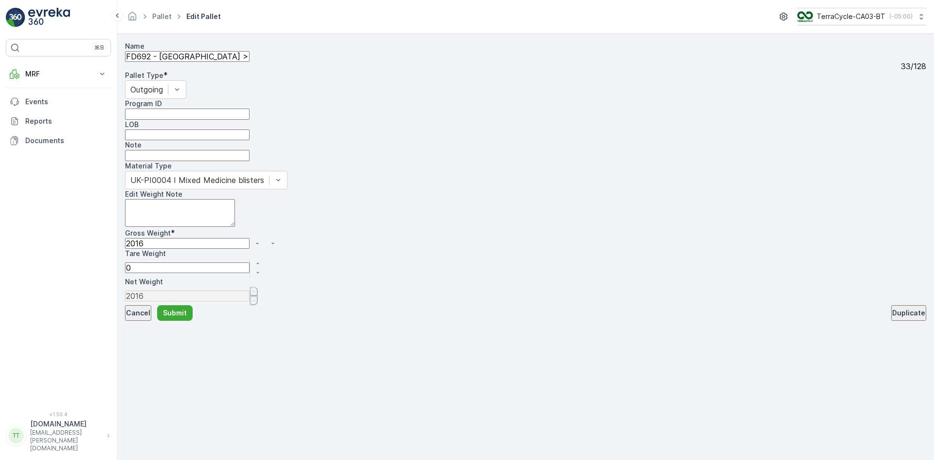
drag, startPoint x: 574, startPoint y: 162, endPoint x: 531, endPoint y: 163, distance: 43.3
click at [531, 163] on div "Material Type UK-PI0004 I Mixed Medicine blisters Edit Weight Note Gross Weight…" at bounding box center [525, 233] width 801 height 144
paste Weight "4444.519"
type Weight "4444.519"
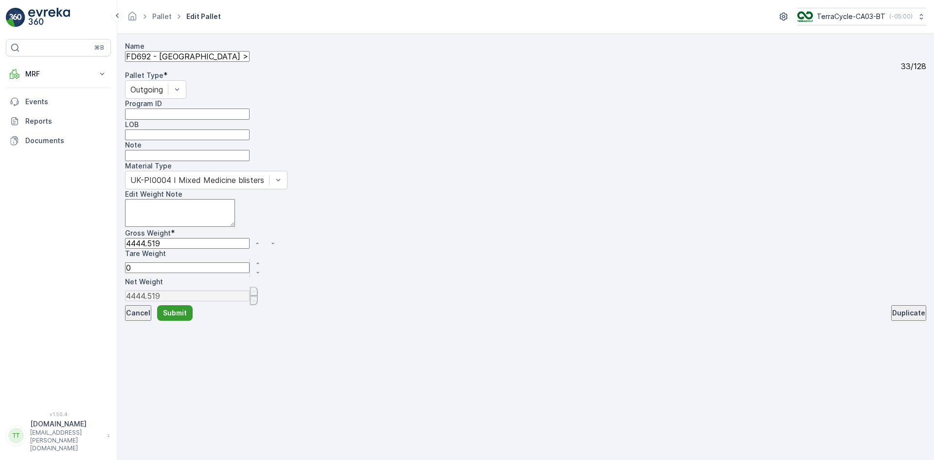
type Weight "4444.519"
click at [187, 318] on p "Submit" at bounding box center [175, 313] width 24 height 10
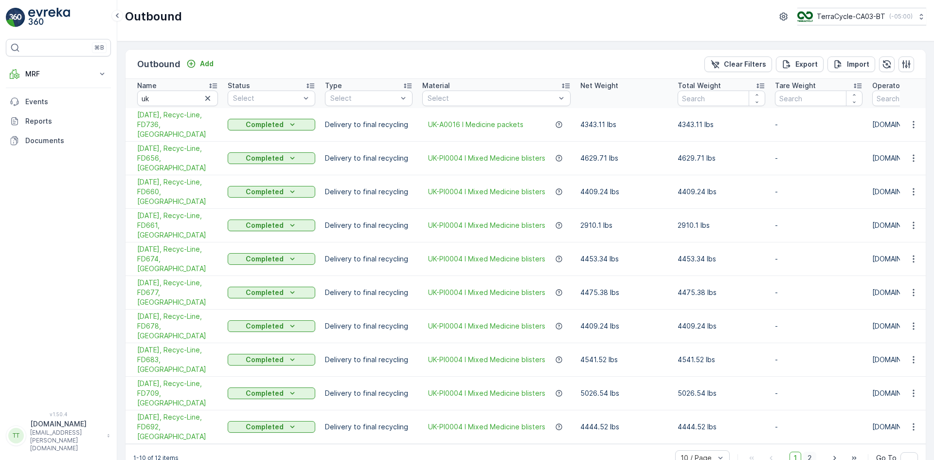
click at [811, 451] on span "2" at bounding box center [809, 457] width 13 height 13
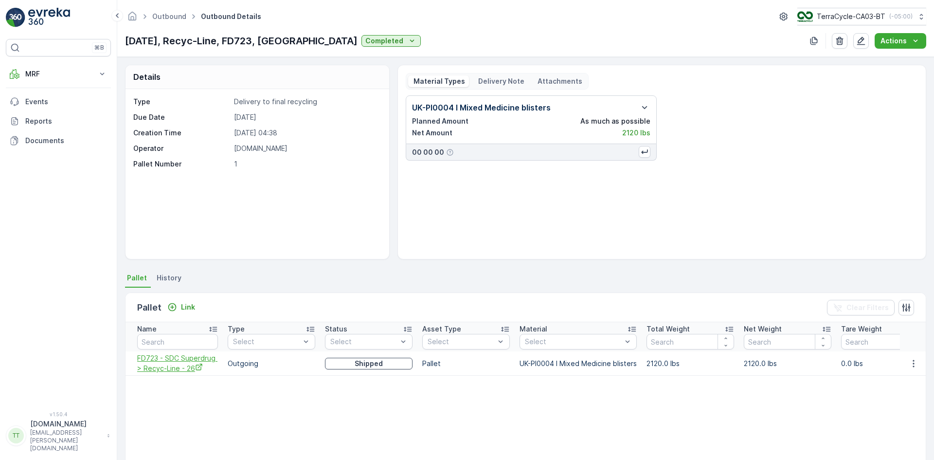
click at [196, 369] on icon "FD723 - SDC Superdrug > Recyc-Line - 26" at bounding box center [199, 366] width 6 height 6
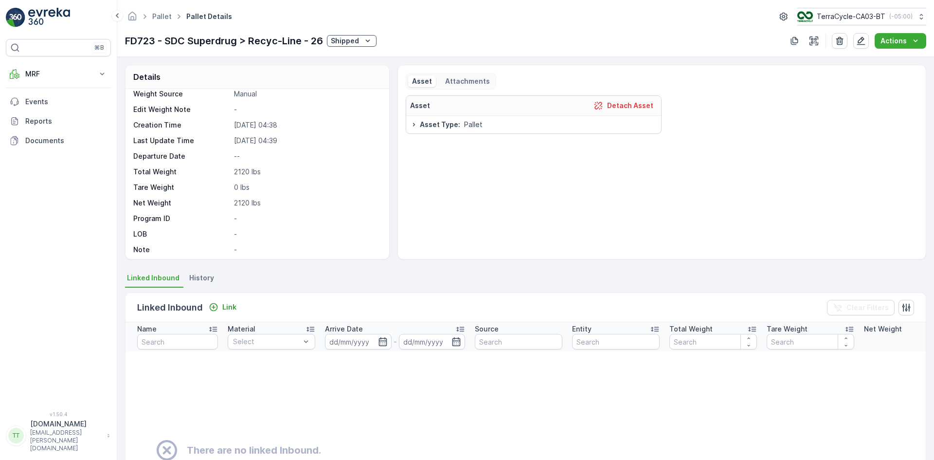
scroll to position [58, 0]
click at [863, 45] on icon "button" at bounding box center [861, 41] width 8 height 8
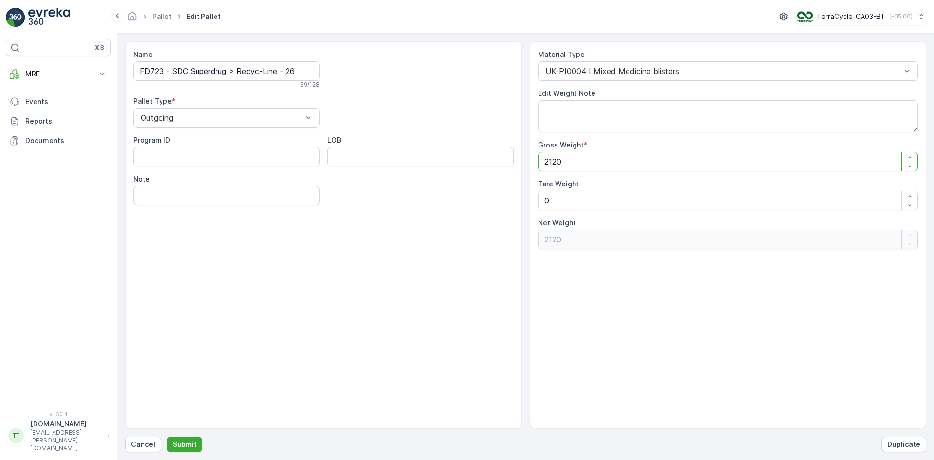
drag, startPoint x: 571, startPoint y: 162, endPoint x: 514, endPoint y: 146, distance: 58.5
click at [523, 164] on div "Name FD723 - SDC Superdrug > Recyc-Line - 26 39 / 128 Pallet Type * Outgoing Pr…" at bounding box center [525, 234] width 801 height 387
paste Weight "4673.8"
type Weight "4673.8"
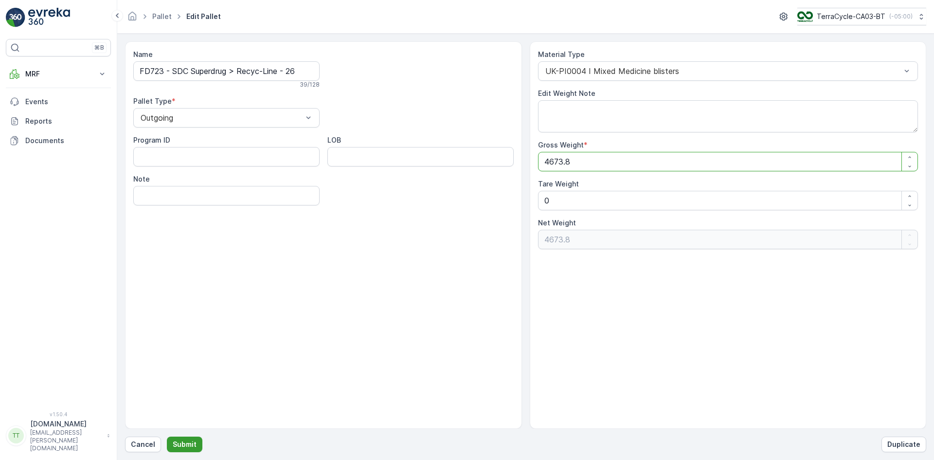
type Weight "4673.8"
click at [187, 439] on p "Submit" at bounding box center [185, 444] width 24 height 10
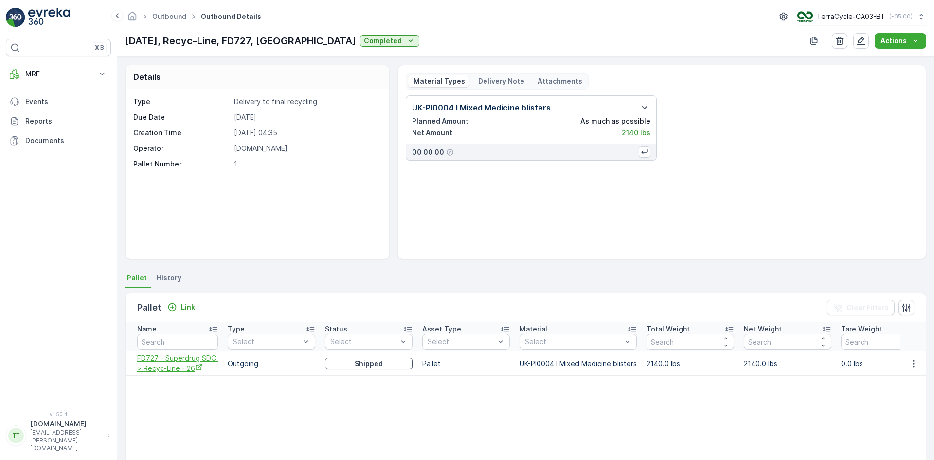
click at [199, 364] on icon "FD727 - Superdrug SDC > Recyc-Line - 26" at bounding box center [199, 367] width 8 height 8
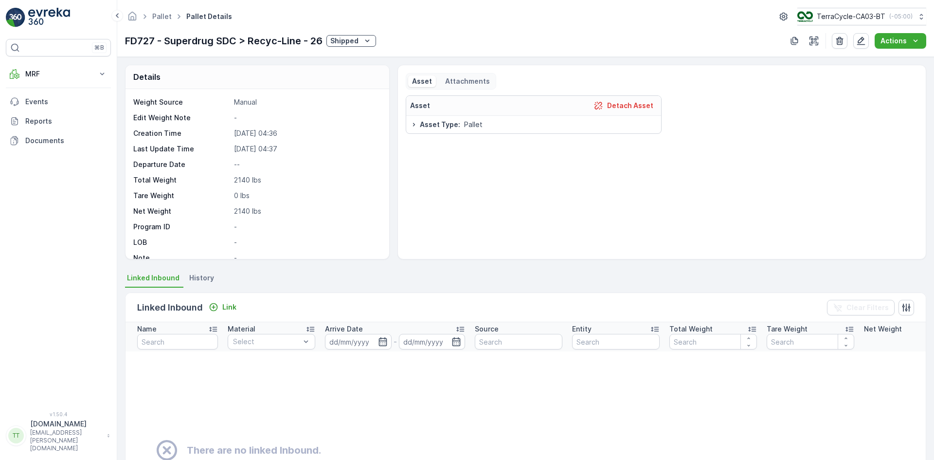
scroll to position [49, 0]
click at [866, 40] on icon "button" at bounding box center [861, 41] width 10 height 10
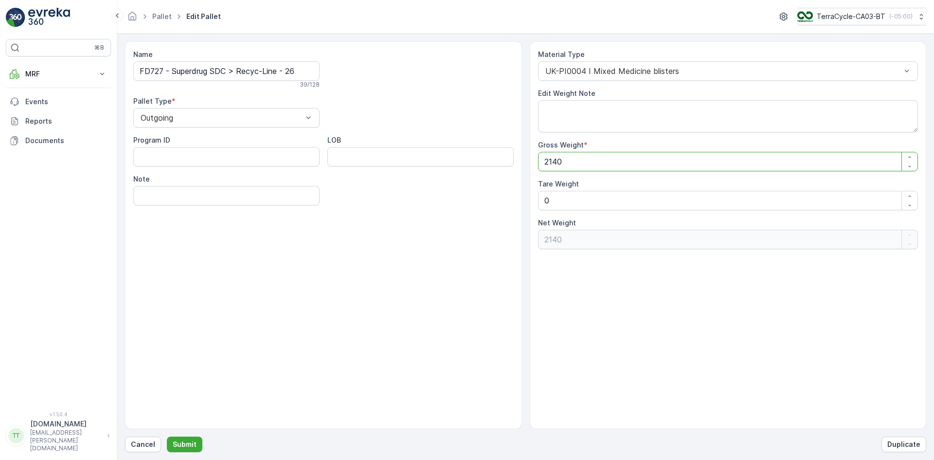
drag, startPoint x: 579, startPoint y: 166, endPoint x: 520, endPoint y: 149, distance: 62.1
click at [528, 162] on div "Name FD727 - Superdrug SDC > Recyc-Line - 26 39 / 128 Pallet Type * Outgoing Pr…" at bounding box center [525, 234] width 801 height 387
paste Weight "4717.892"
type Weight "4717.892"
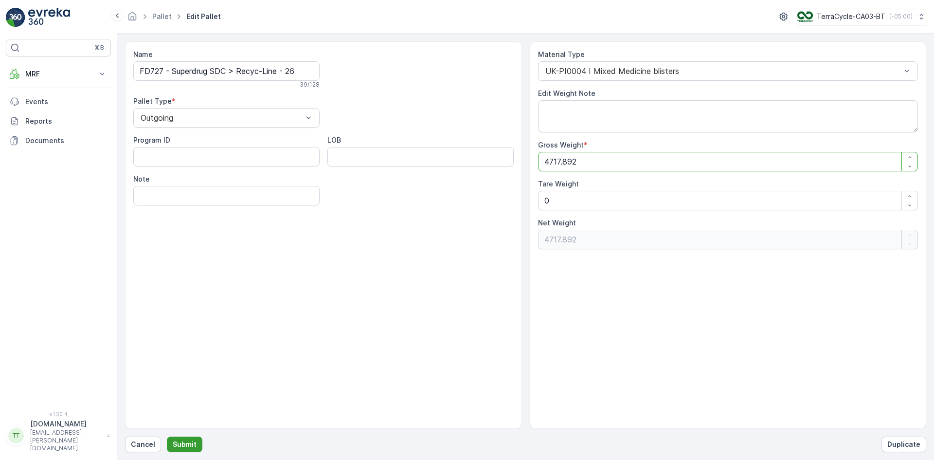
type Weight "4717.892"
click at [192, 444] on p "Submit" at bounding box center [185, 444] width 24 height 10
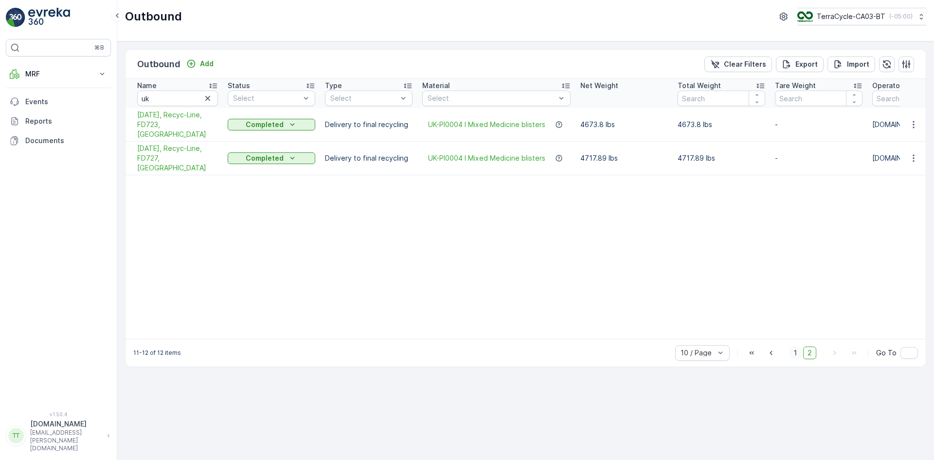
click at [799, 346] on span "1" at bounding box center [795, 352] width 12 height 13
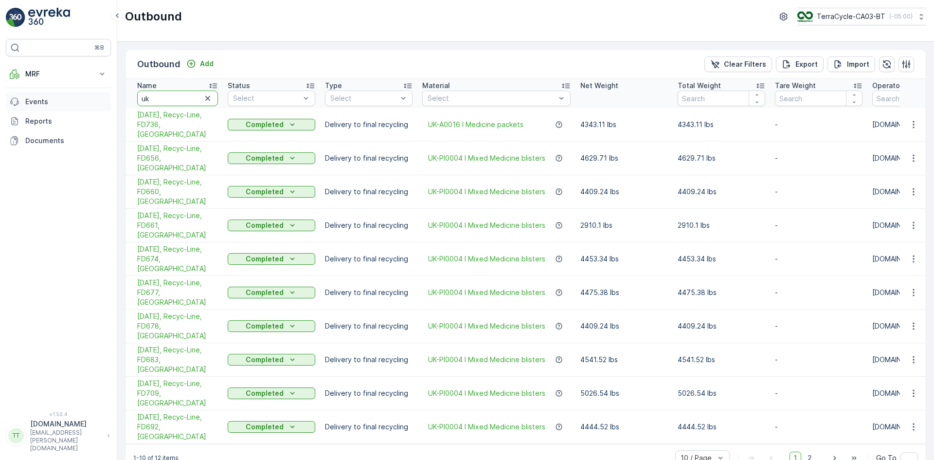
drag, startPoint x: 161, startPoint y: 99, endPoint x: 106, endPoint y: 94, distance: 56.1
click at [106, 94] on div "⌘B MRF Insights TerraCycle Inbound Pallet Process Outbound Envanter Materials A…" at bounding box center [467, 230] width 934 height 460
type input "fr"
